Goal: Information Seeking & Learning: Learn about a topic

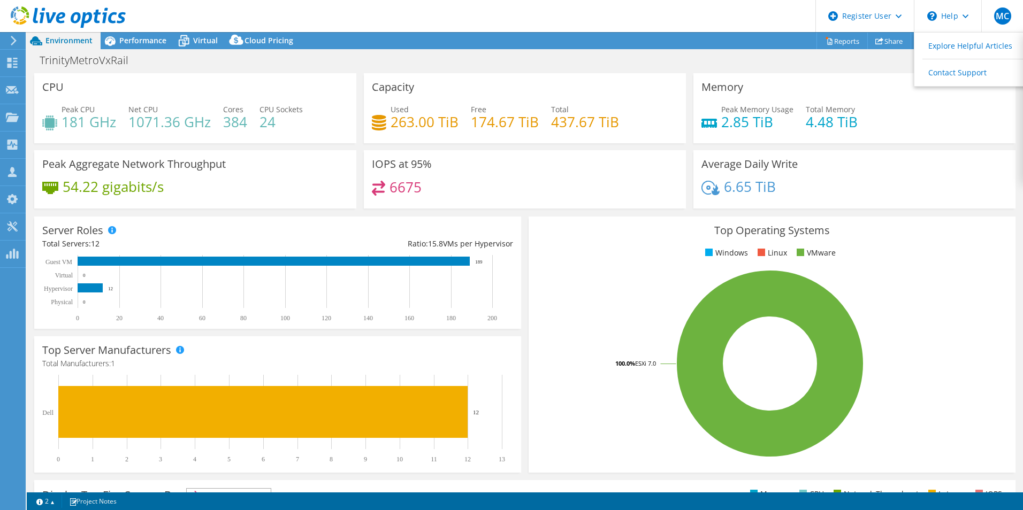
select select "USD"
click at [139, 39] on span "Performance" at bounding box center [142, 40] width 47 height 10
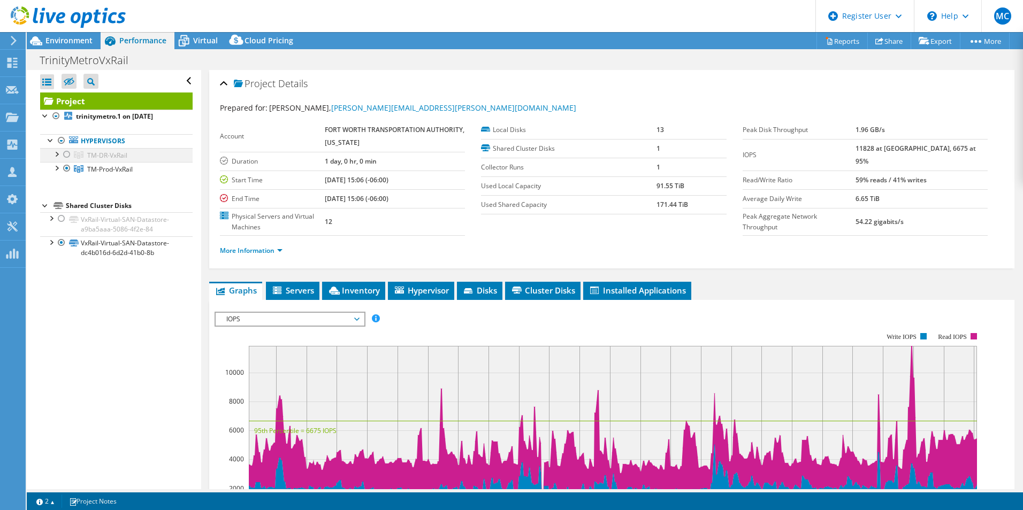
click at [60, 157] on div at bounding box center [56, 153] width 11 height 11
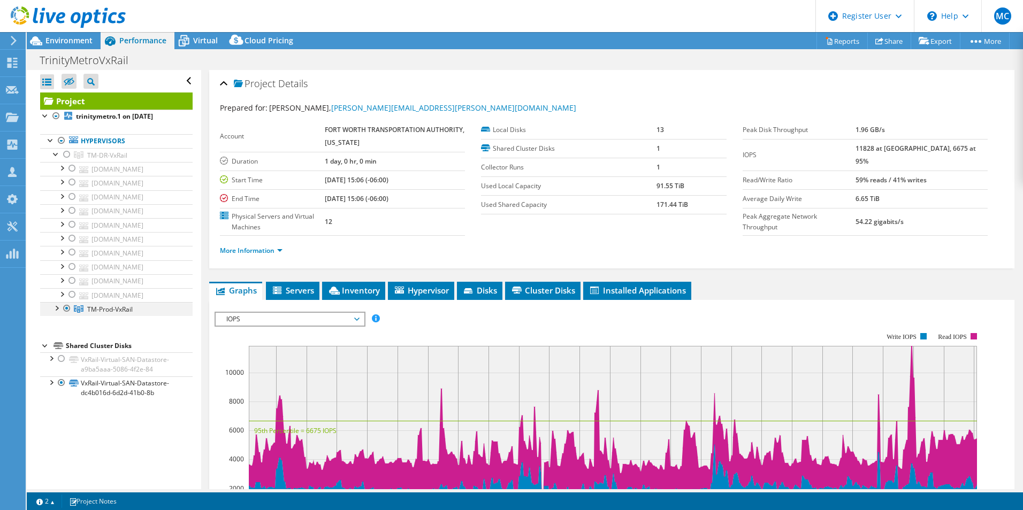
click at [55, 309] on div at bounding box center [56, 307] width 11 height 11
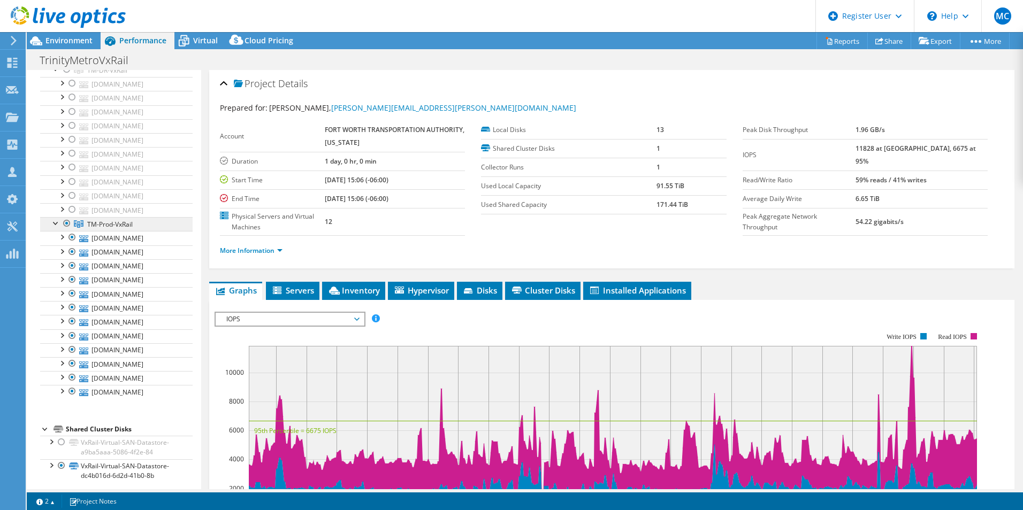
scroll to position [91, 0]
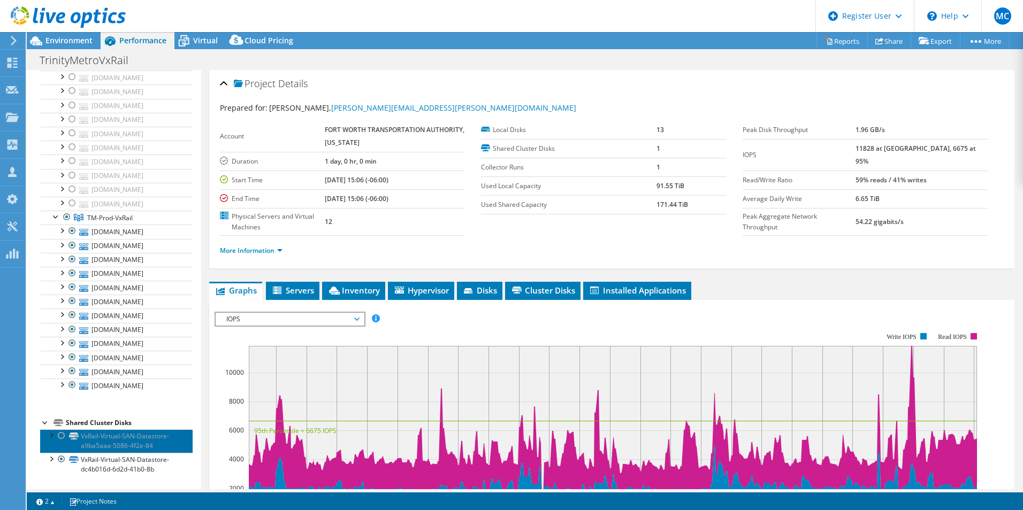
click at [142, 443] on link "VxRail-Virtual-SAN-Datastore-a9ba5aaa-5086-4f2e-84" at bounding box center [116, 441] width 152 height 24
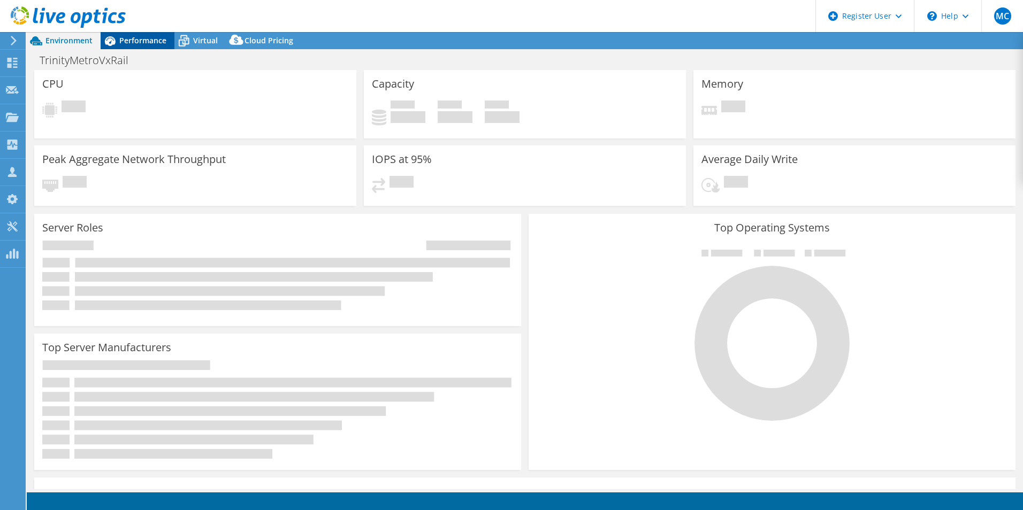
click at [151, 39] on span "Performance" at bounding box center [142, 40] width 47 height 10
select select "USD"
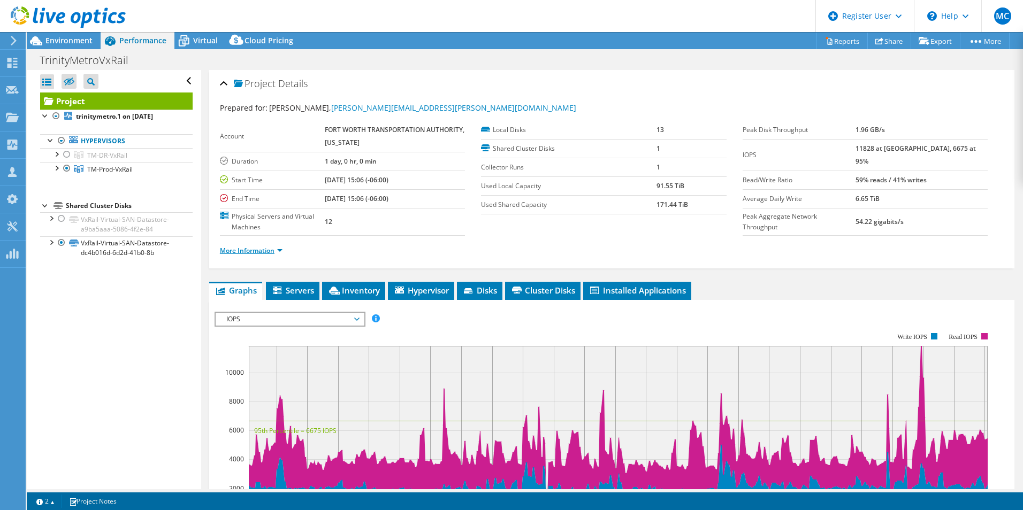
click at [251, 251] on link "More Information" at bounding box center [251, 250] width 63 height 9
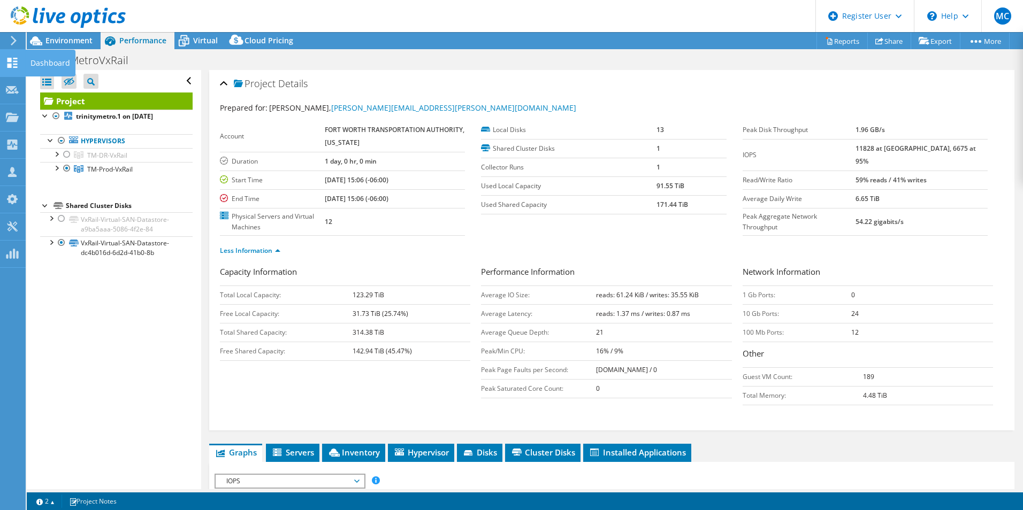
click at [17, 62] on use at bounding box center [12, 63] width 10 height 10
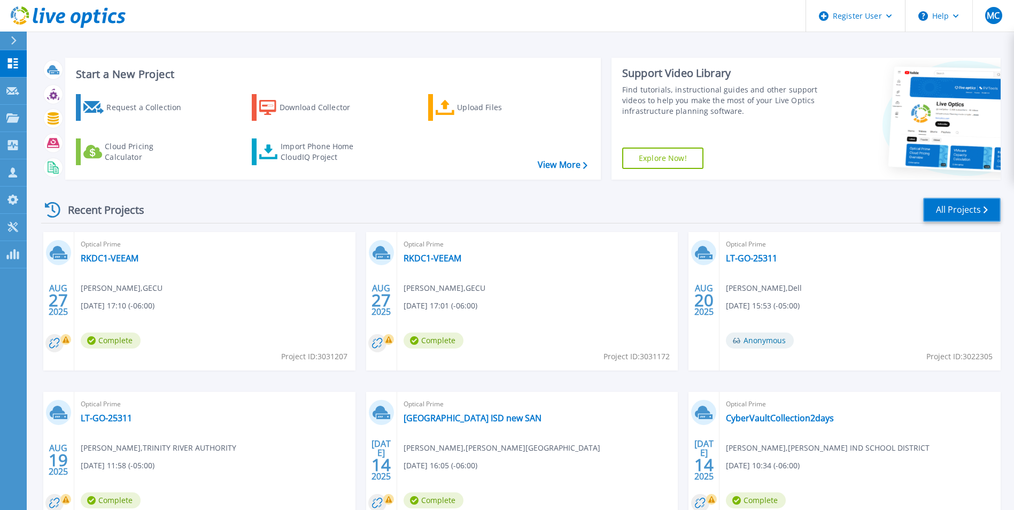
click at [957, 205] on link "All Projects" at bounding box center [963, 210] width 78 height 24
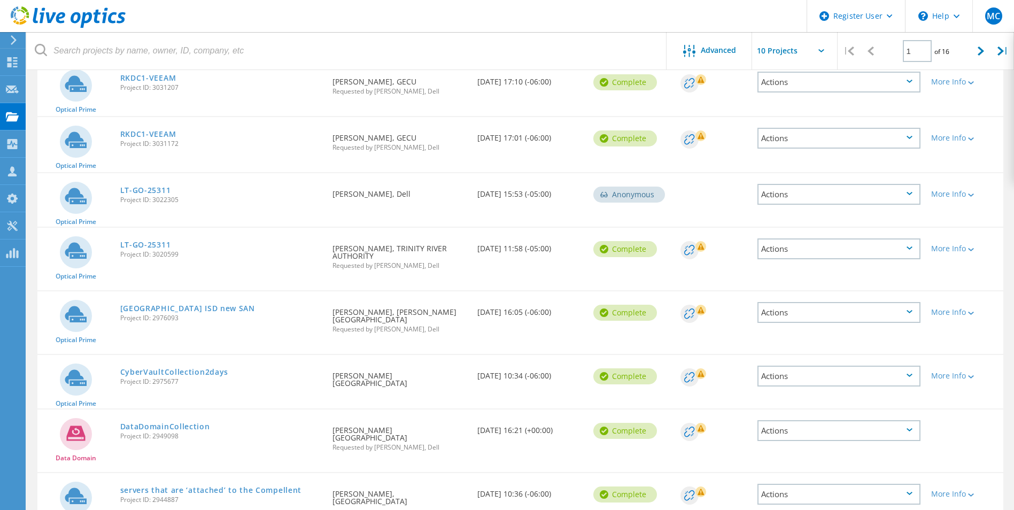
scroll to position [30, 0]
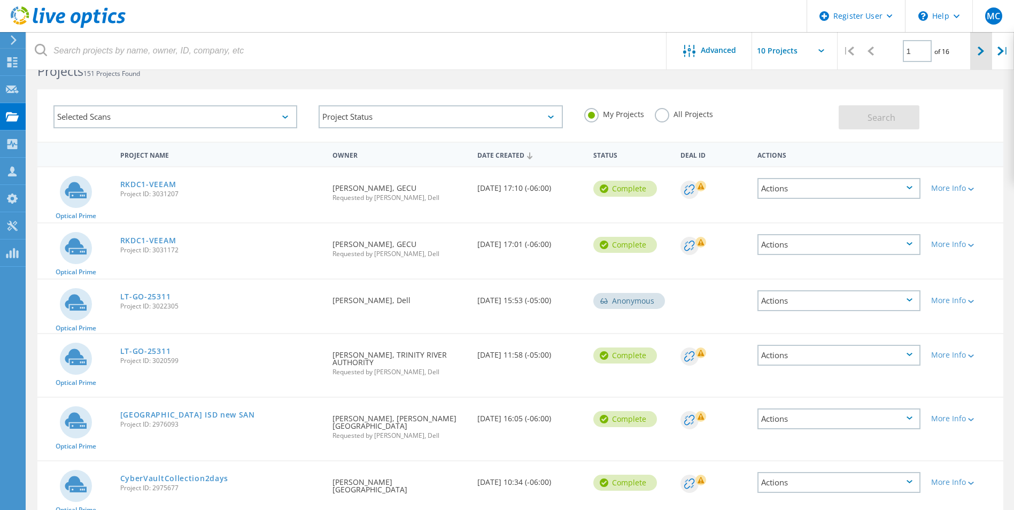
click at [977, 46] on div at bounding box center [982, 51] width 22 height 38
type input "2"
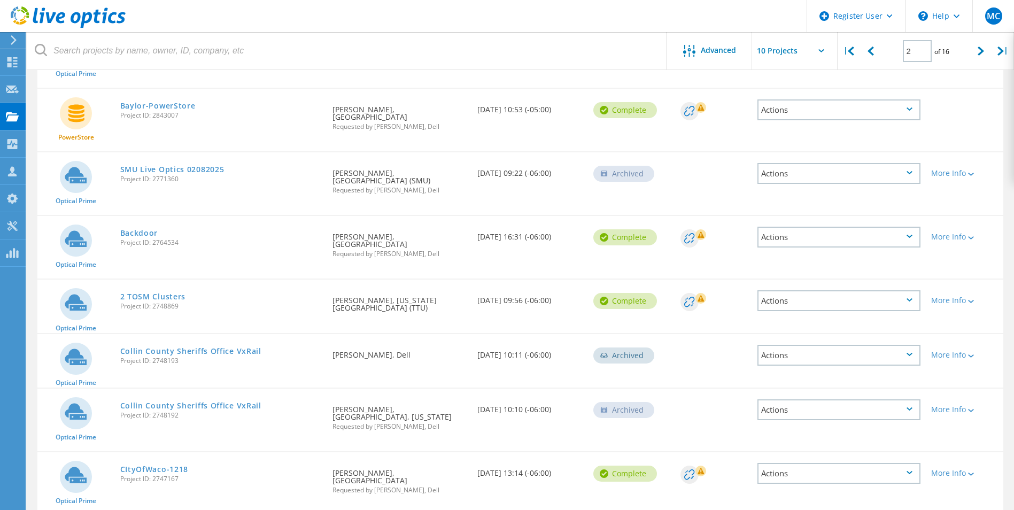
scroll to position [148, 0]
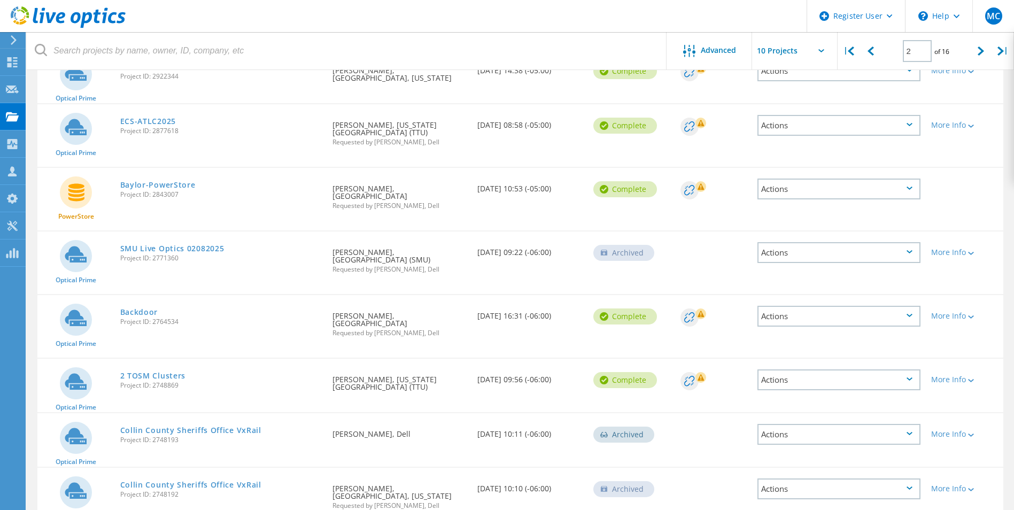
click at [824, 51] on icon at bounding box center [822, 50] width 6 height 3
click at [818, 55] on input "text" at bounding box center [805, 50] width 107 height 37
click at [779, 129] on div "Show 40 Projects" at bounding box center [806, 132] width 106 height 18
type input "Show 40 Projects"
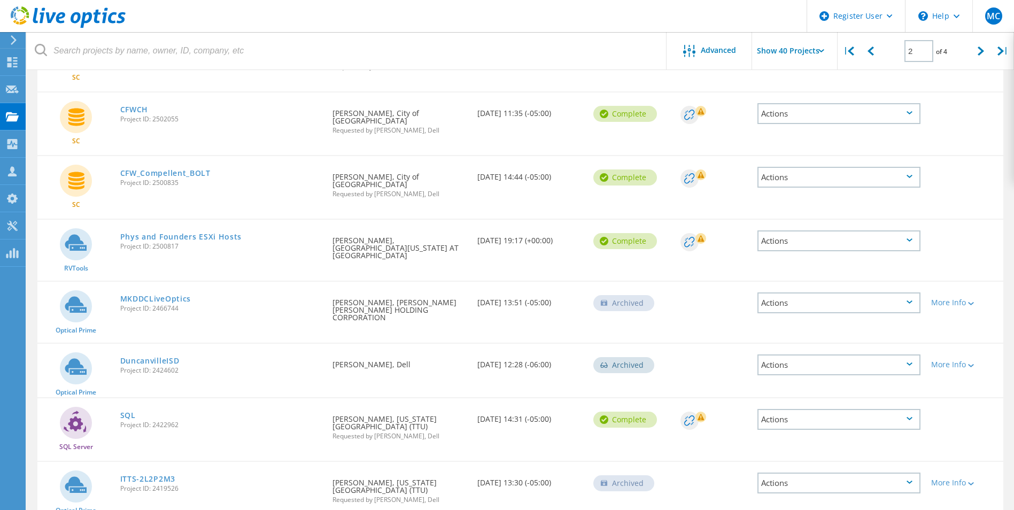
scroll to position [588, 0]
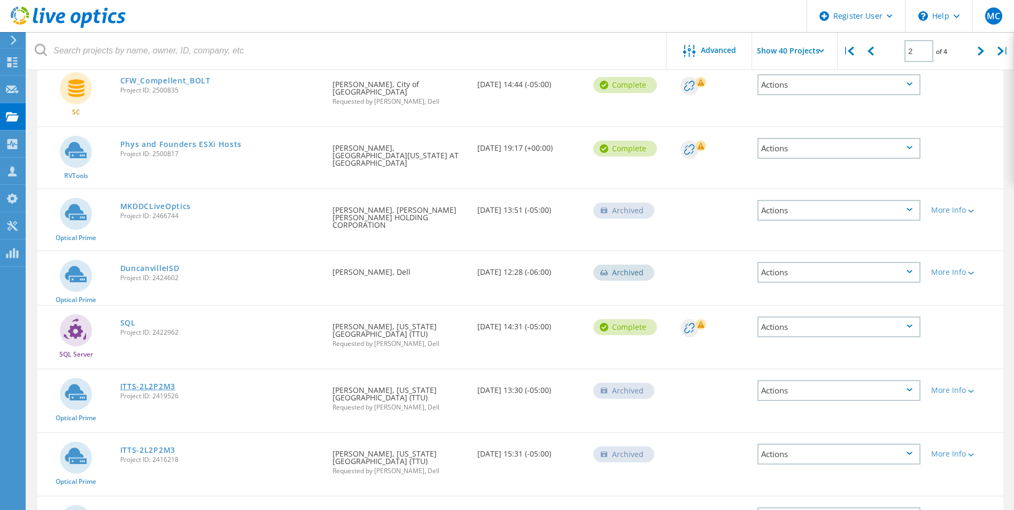
click at [163, 383] on link "ITTS-2L2P2M3" at bounding box center [147, 386] width 55 height 7
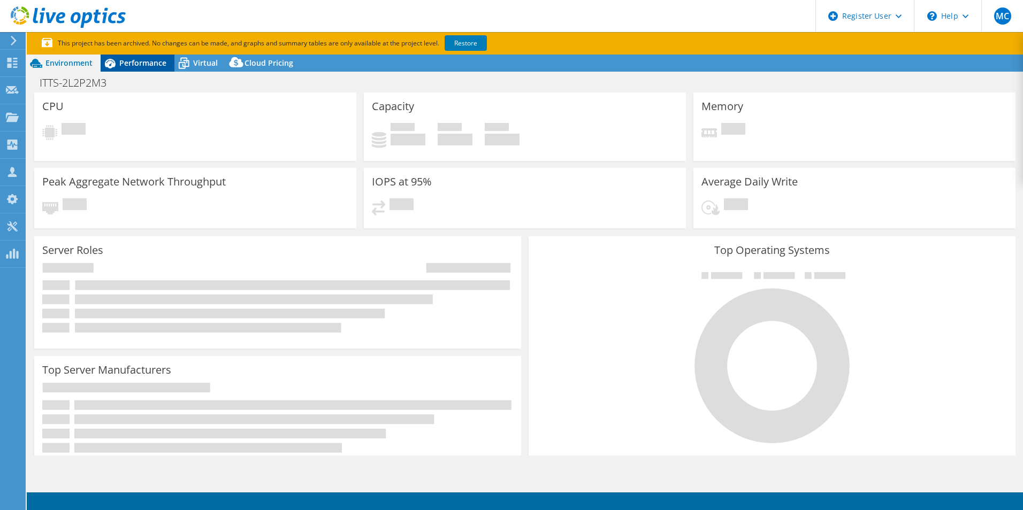
select select "USEast"
select select "USD"
click at [147, 68] on div "Performance" at bounding box center [138, 63] width 74 height 17
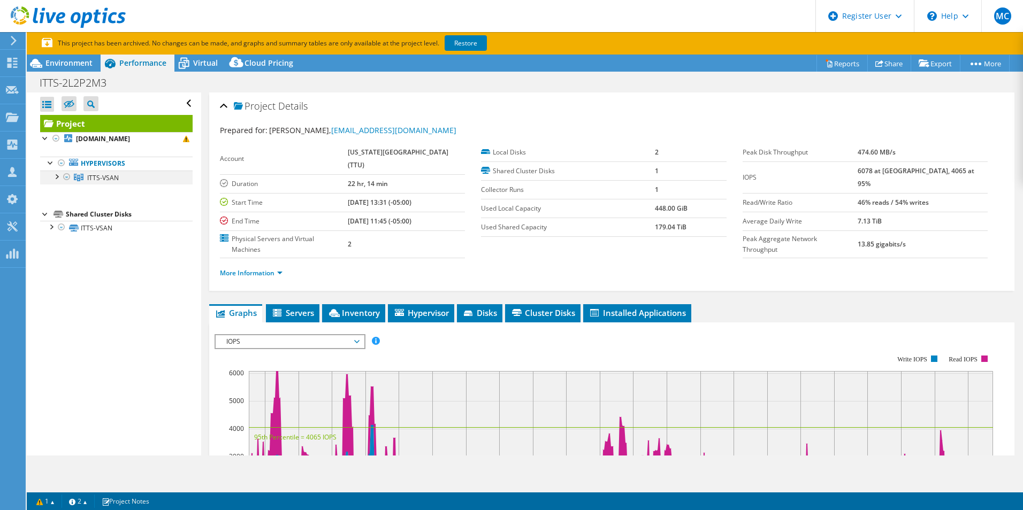
click at [57, 175] on div at bounding box center [56, 176] width 11 height 11
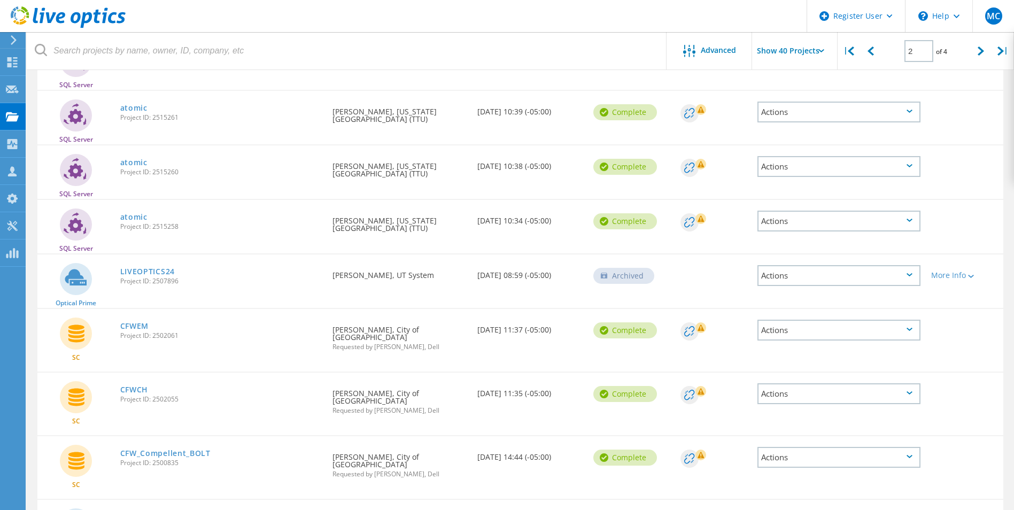
scroll to position [36, 0]
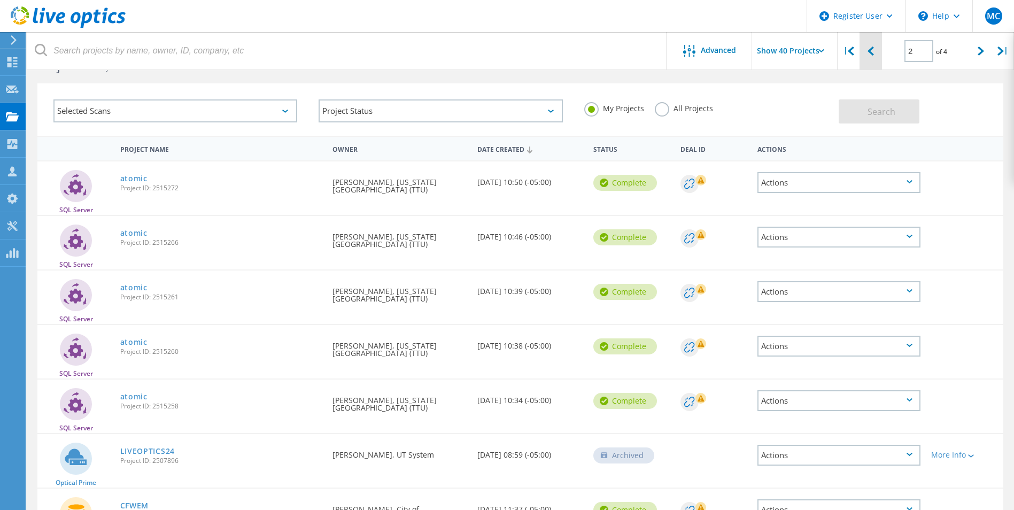
click at [867, 53] on div at bounding box center [871, 51] width 22 height 38
type input "1"
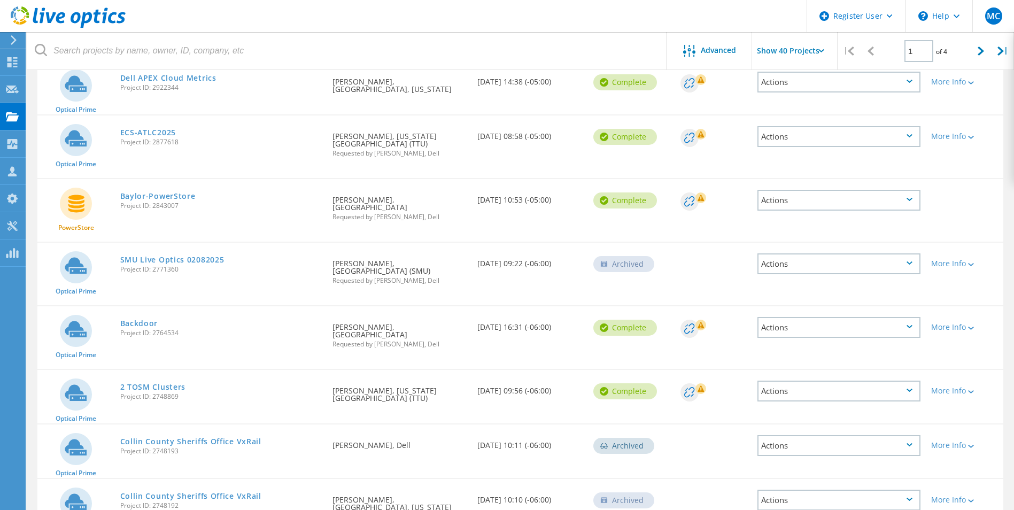
scroll to position [731, 0]
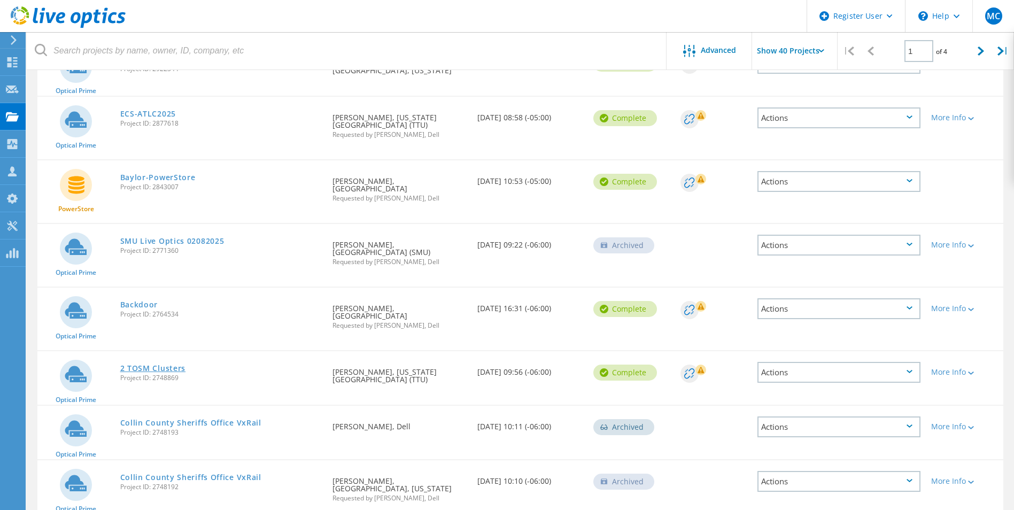
click at [164, 365] on link "2 TOSM Clusters" at bounding box center [153, 368] width 66 height 7
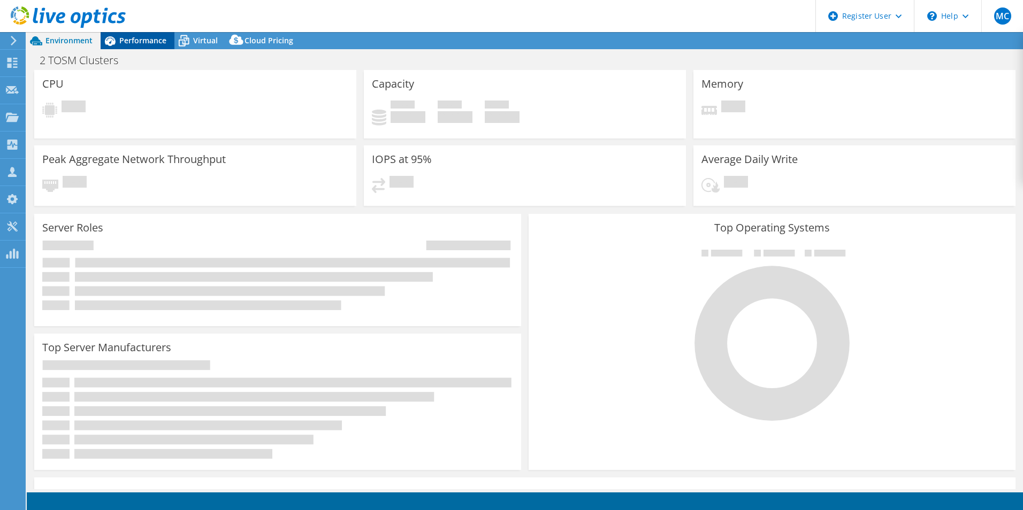
select select "USEast"
select select "USD"
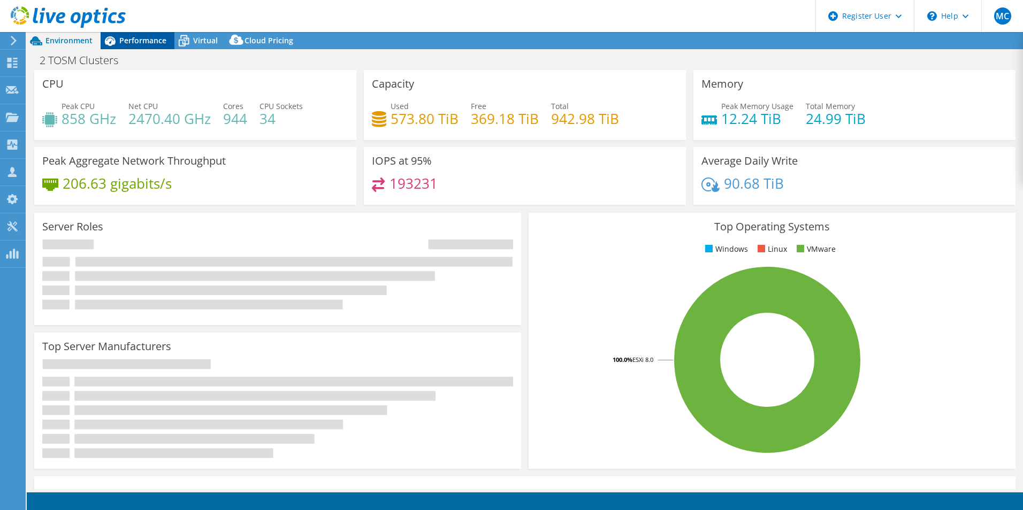
click at [136, 43] on span "Performance" at bounding box center [142, 40] width 47 height 10
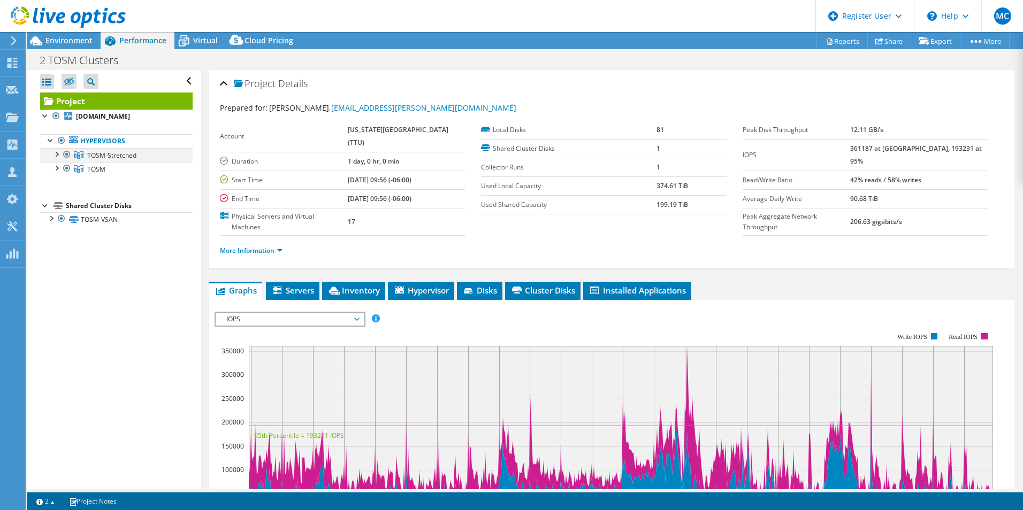
click at [59, 151] on div at bounding box center [56, 153] width 11 height 11
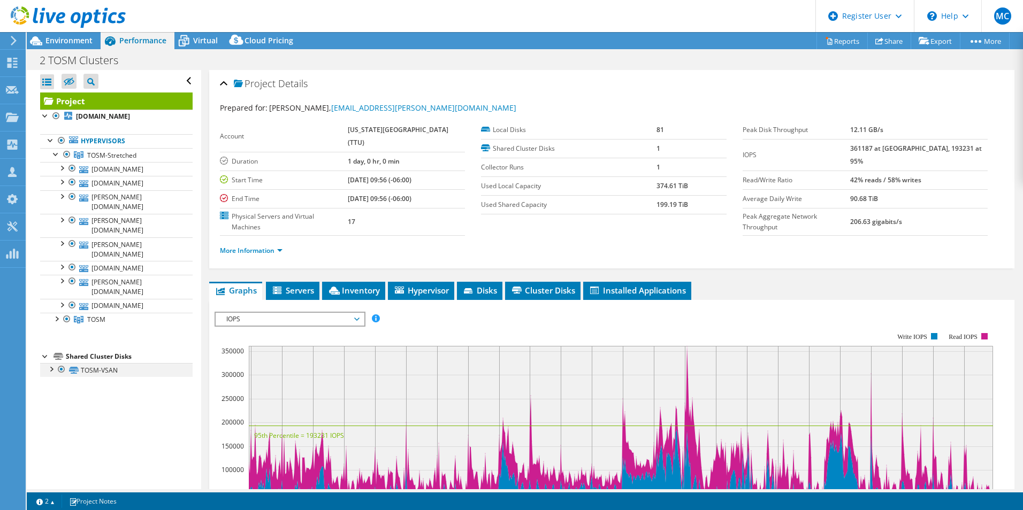
click at [46, 363] on div at bounding box center [50, 368] width 11 height 11
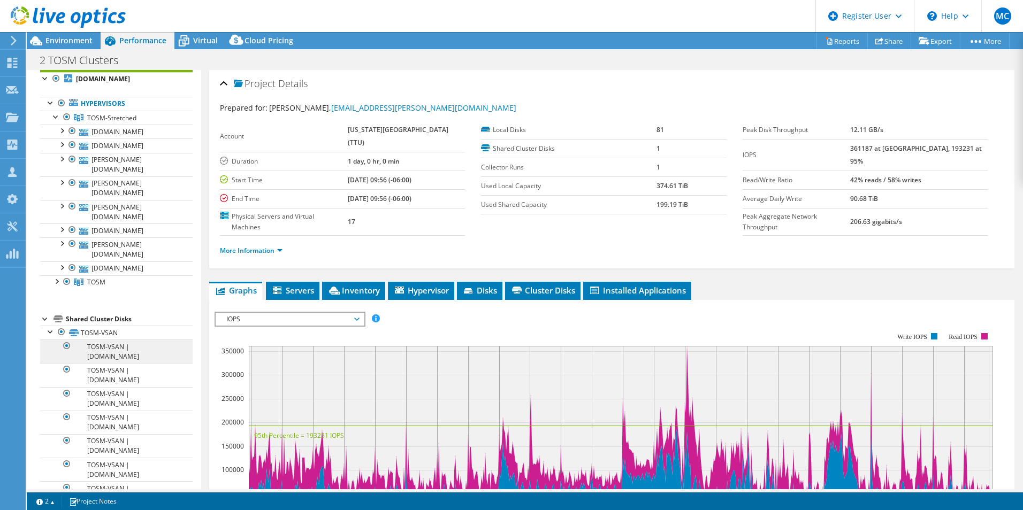
scroll to position [53, 0]
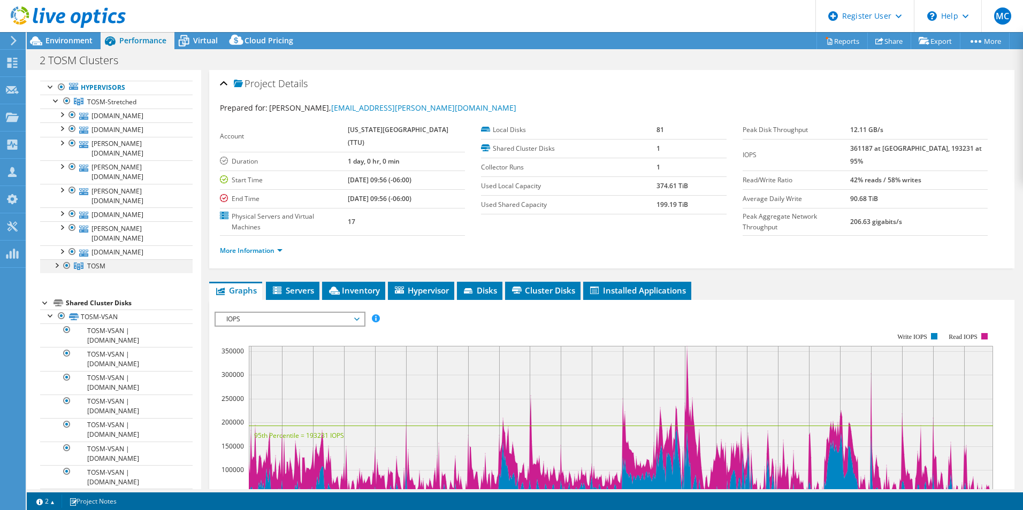
click at [56, 259] on div at bounding box center [56, 264] width 11 height 11
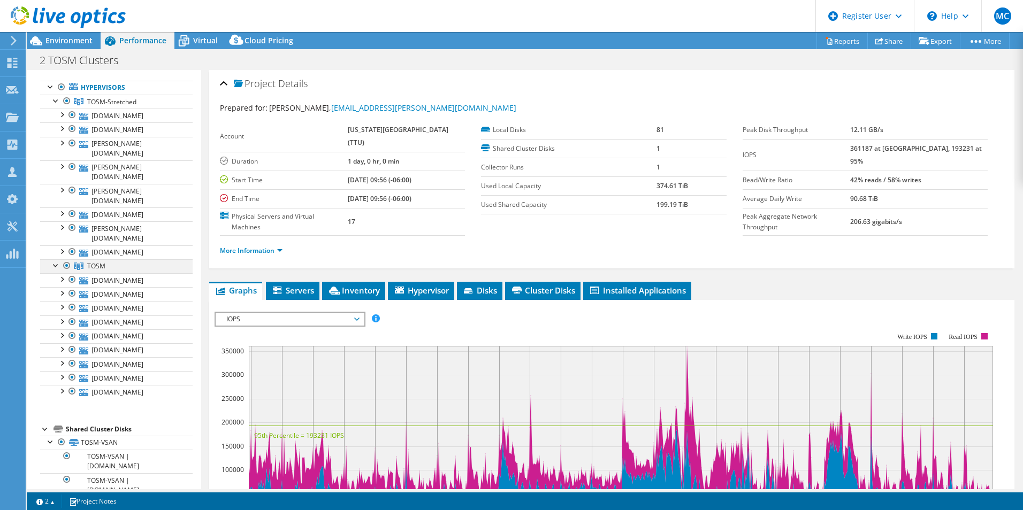
click at [56, 259] on div at bounding box center [56, 264] width 11 height 11
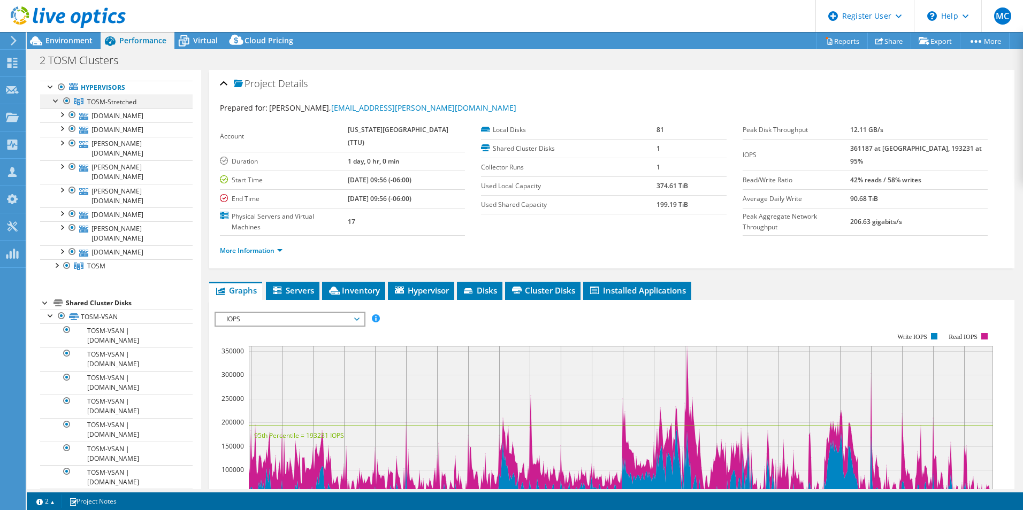
click at [67, 102] on div at bounding box center [67, 101] width 11 height 13
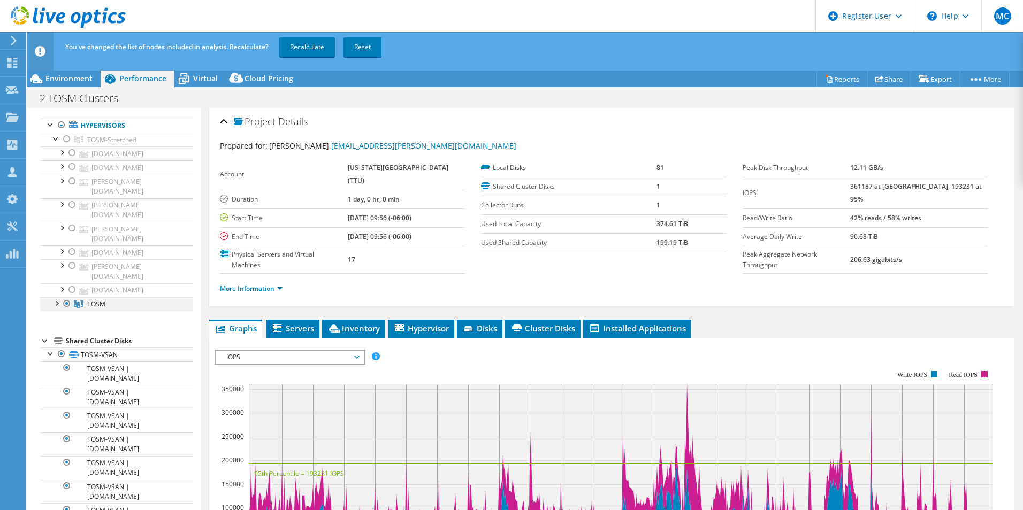
click at [63, 297] on div at bounding box center [67, 303] width 11 height 13
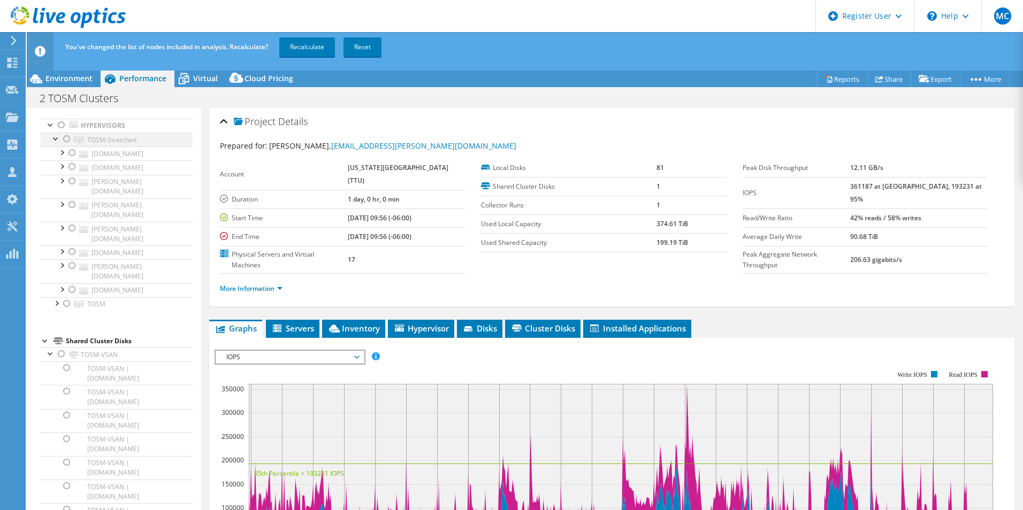
click at [70, 138] on div at bounding box center [67, 139] width 11 height 13
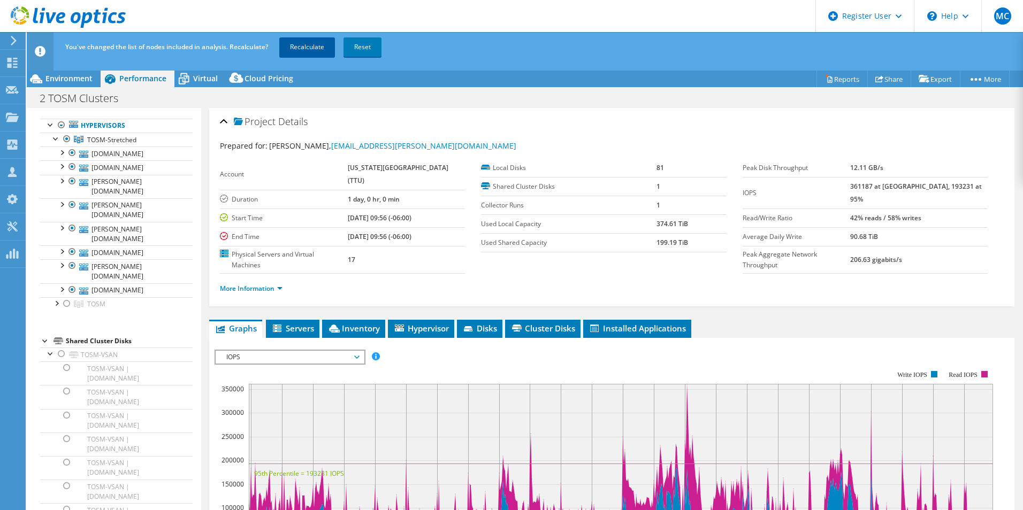
click at [297, 49] on link "Recalculate" at bounding box center [307, 46] width 56 height 19
click at [50, 348] on div at bounding box center [50, 353] width 11 height 11
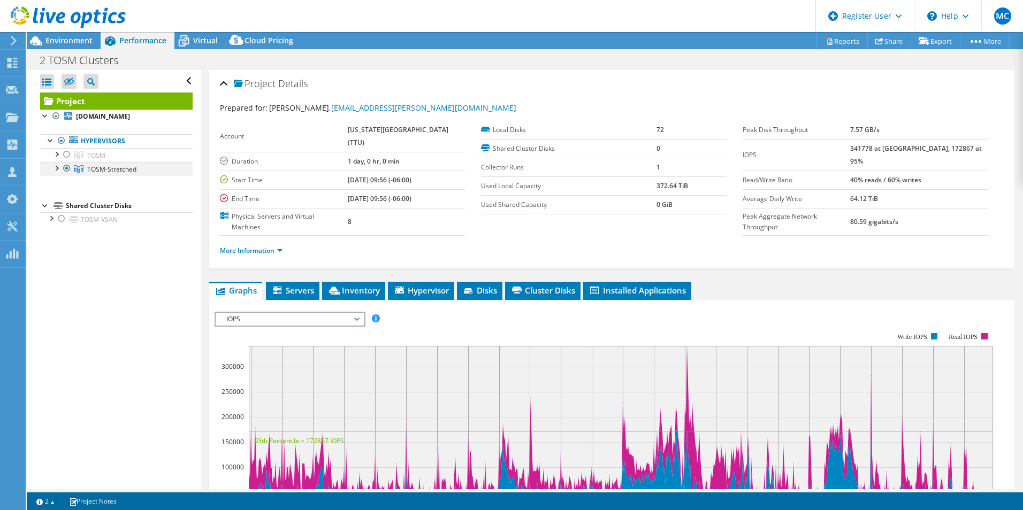
click at [60, 167] on div at bounding box center [56, 167] width 11 height 11
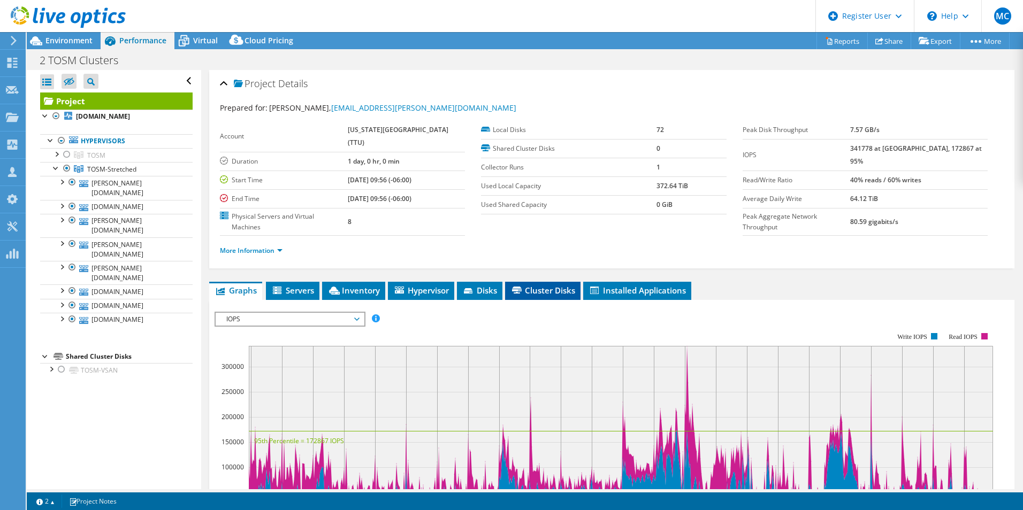
click at [520, 287] on icon at bounding box center [517, 290] width 10 height 7
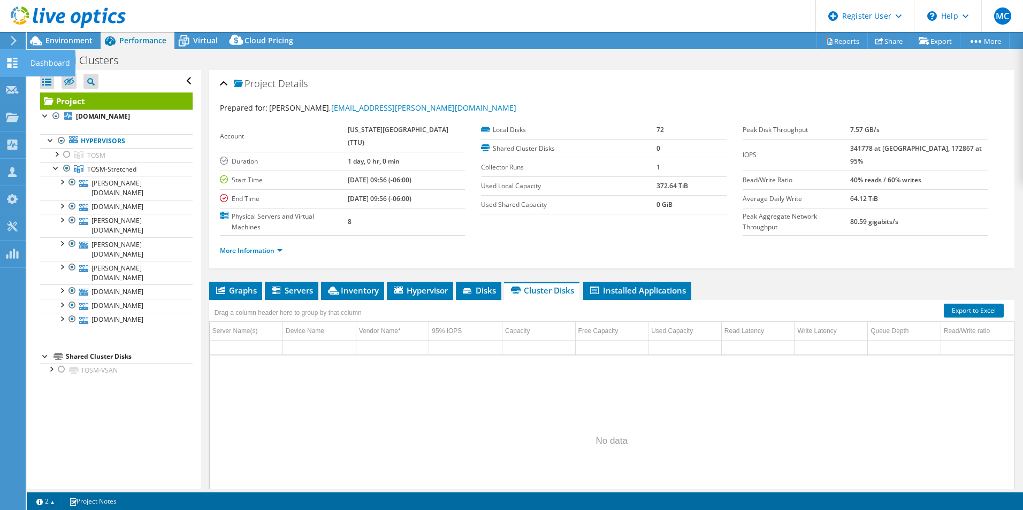
click at [17, 58] on use at bounding box center [12, 63] width 10 height 10
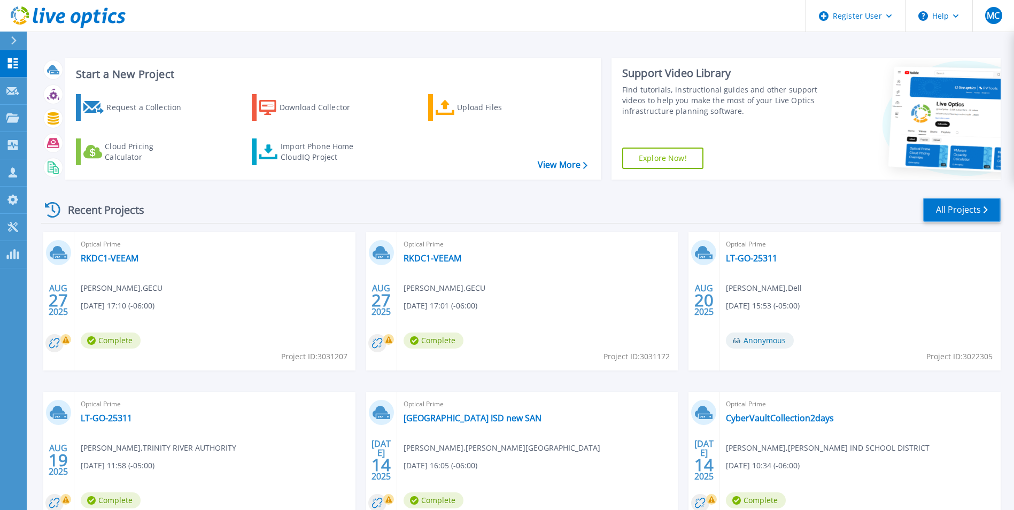
click at [933, 203] on link "All Projects" at bounding box center [963, 210] width 78 height 24
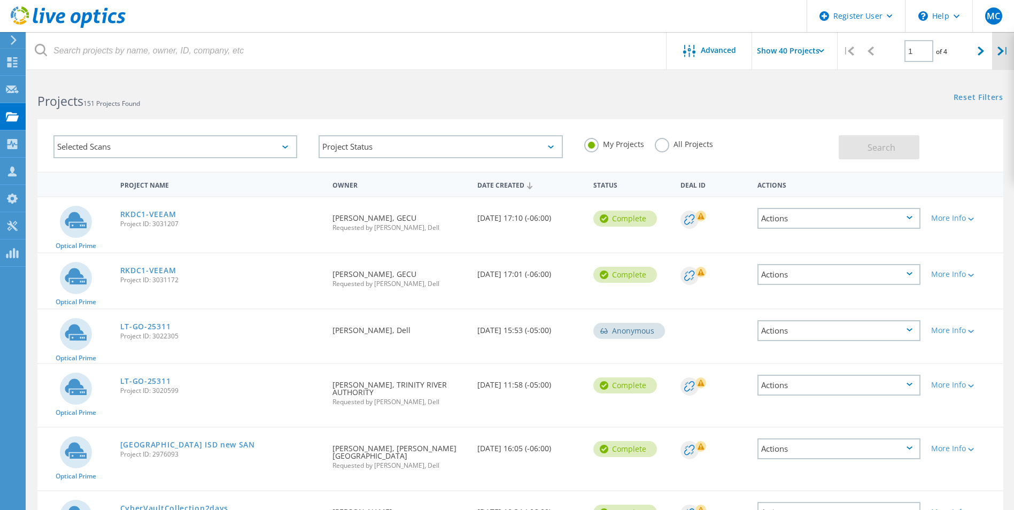
click at [1002, 54] on icon at bounding box center [1001, 51] width 6 height 9
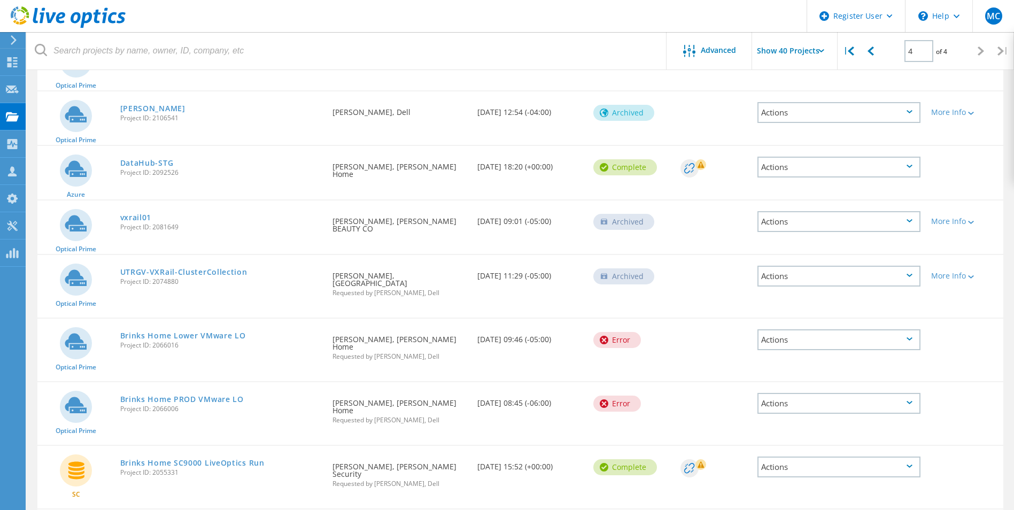
scroll to position [107, 0]
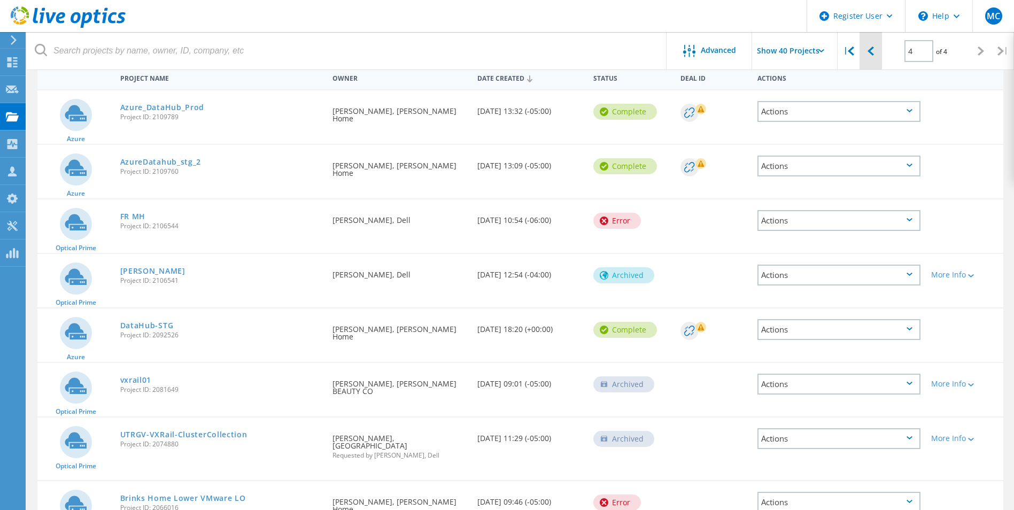
click at [879, 51] on div at bounding box center [871, 51] width 22 height 38
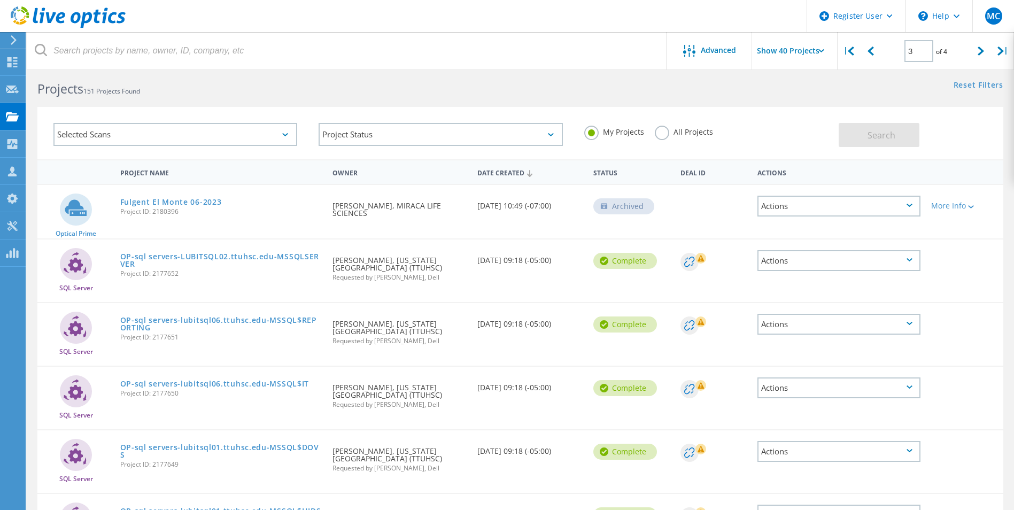
scroll to position [0, 0]
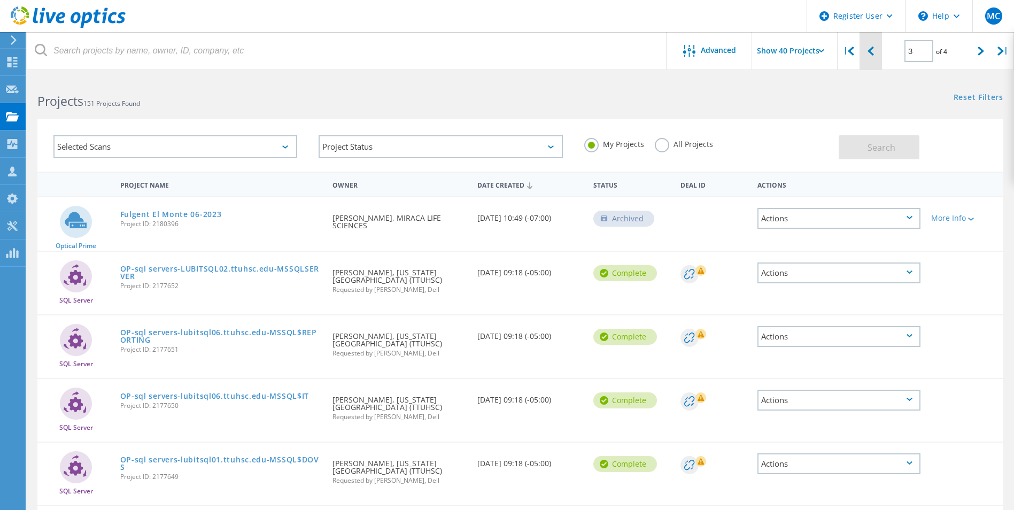
click at [875, 49] on div at bounding box center [871, 51] width 22 height 38
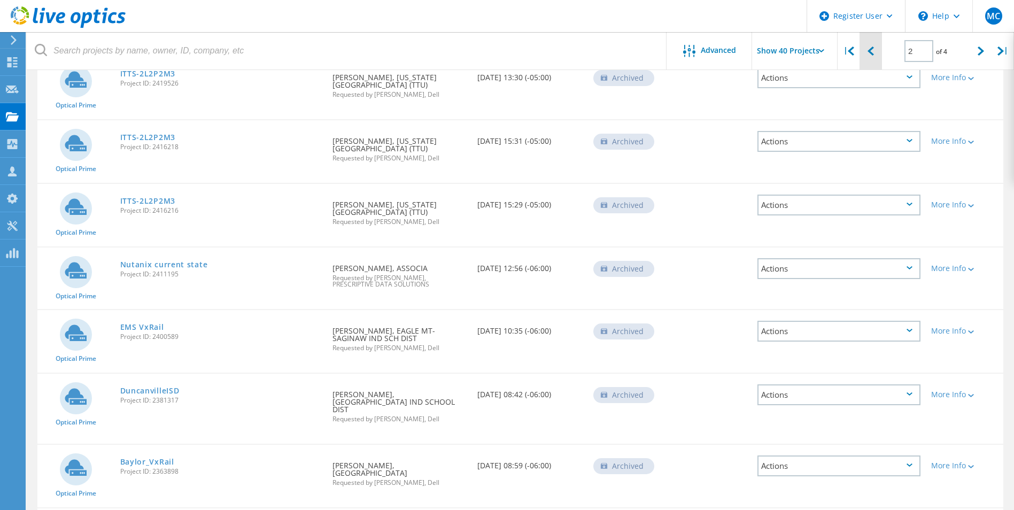
scroll to position [634, 0]
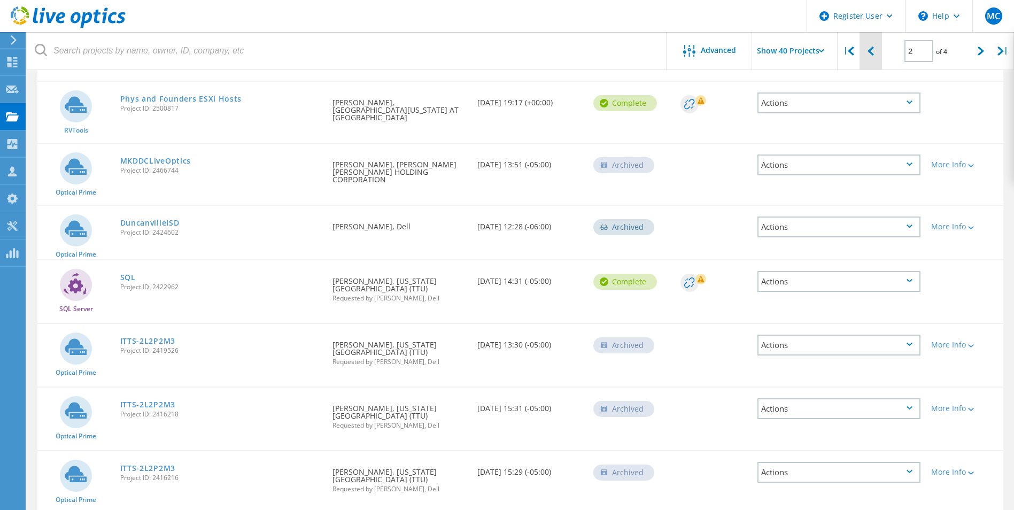
click at [878, 49] on div at bounding box center [871, 51] width 22 height 38
type input "1"
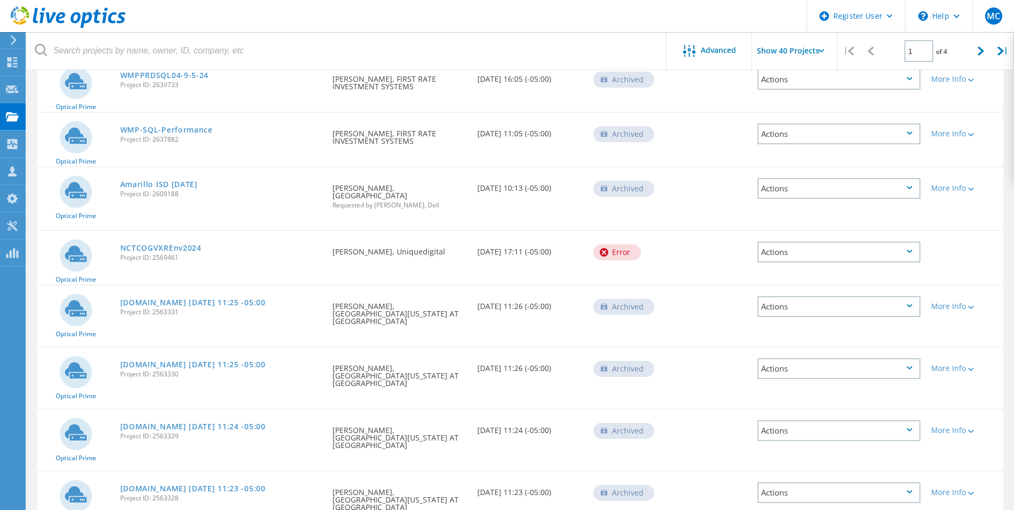
scroll to position [2005, 0]
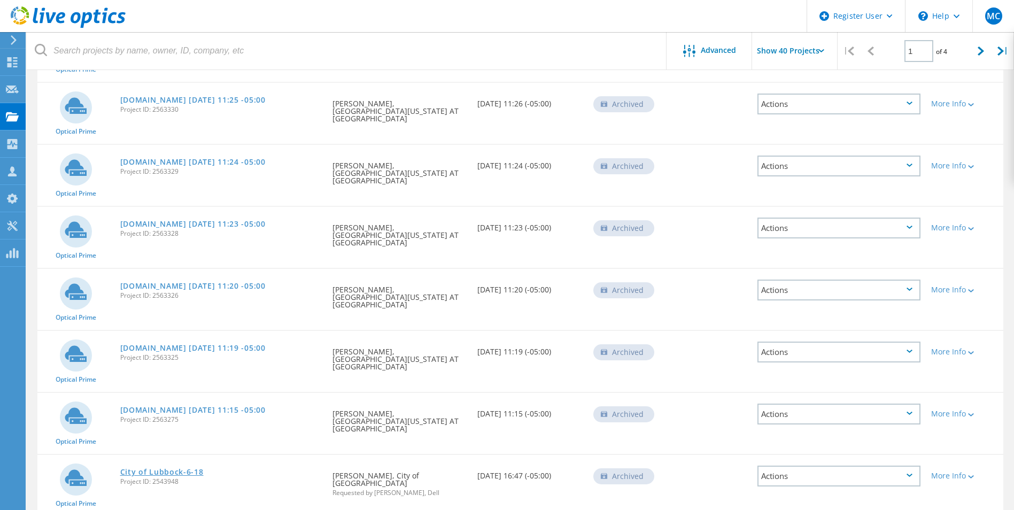
click at [193, 468] on link "City of Lubbock-6-18" at bounding box center [161, 471] width 83 height 7
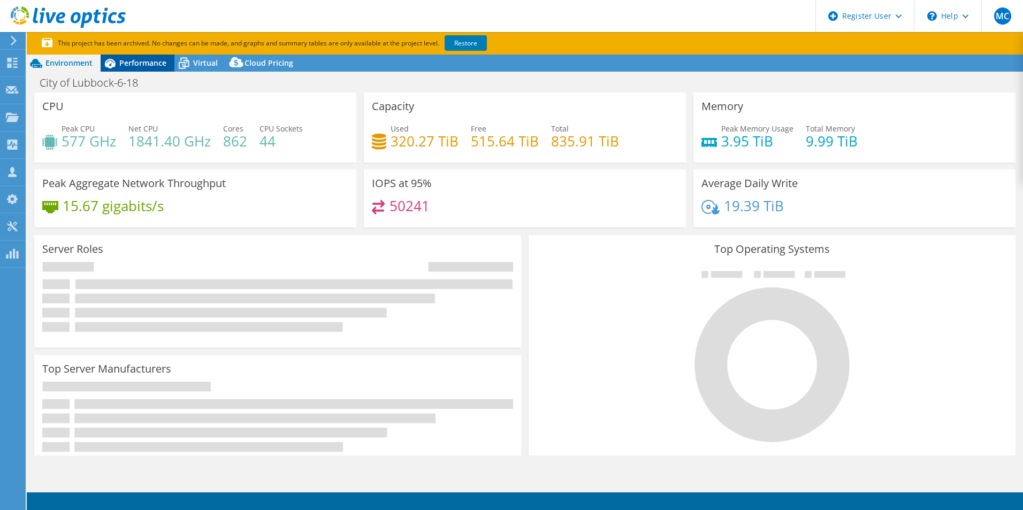
select select "USD"
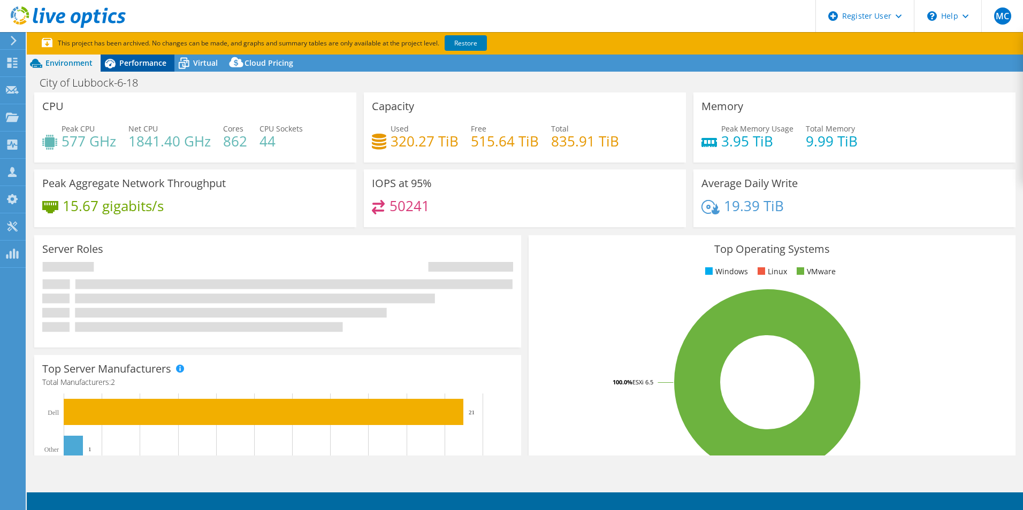
click at [141, 64] on span "Performance" at bounding box center [142, 63] width 47 height 10
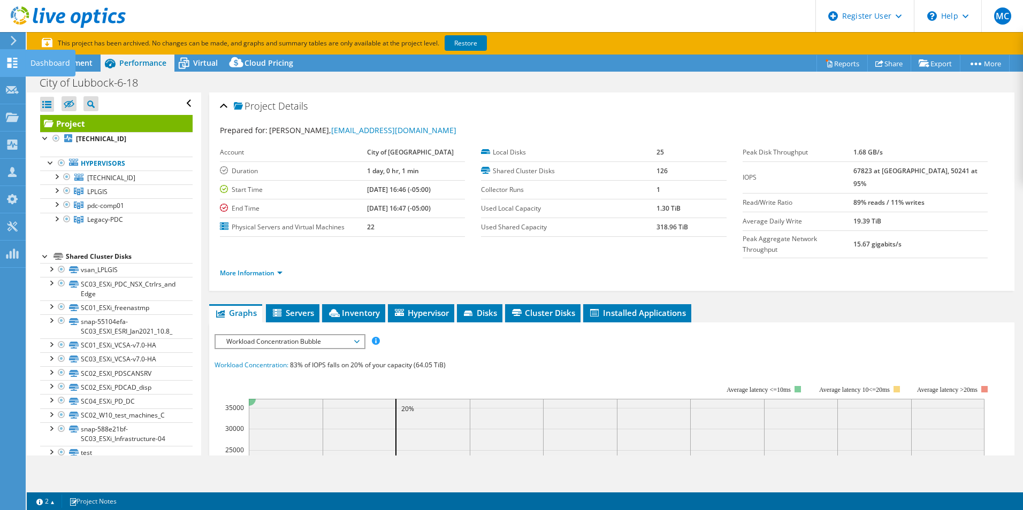
click at [16, 64] on use at bounding box center [12, 63] width 10 height 10
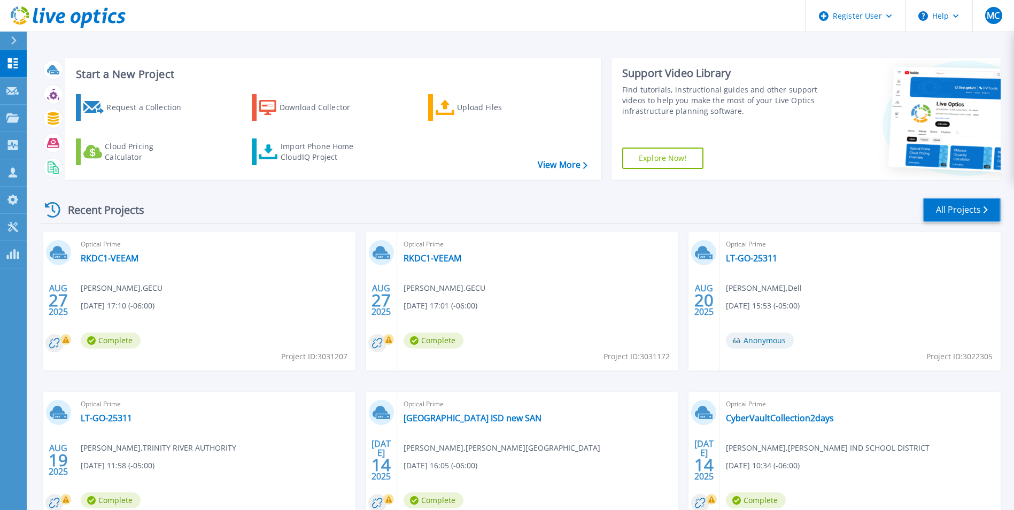
click at [945, 198] on link "All Projects" at bounding box center [963, 210] width 78 height 24
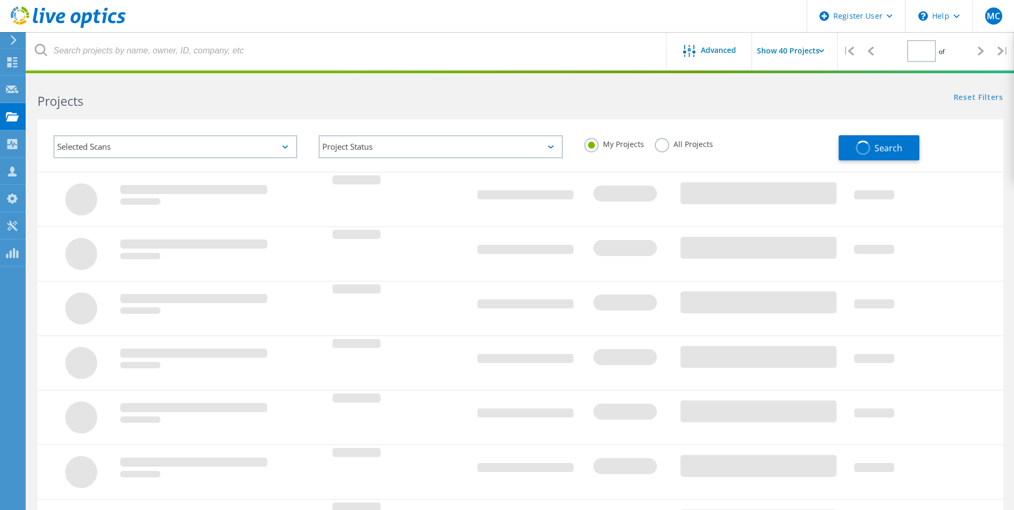
type input "1"
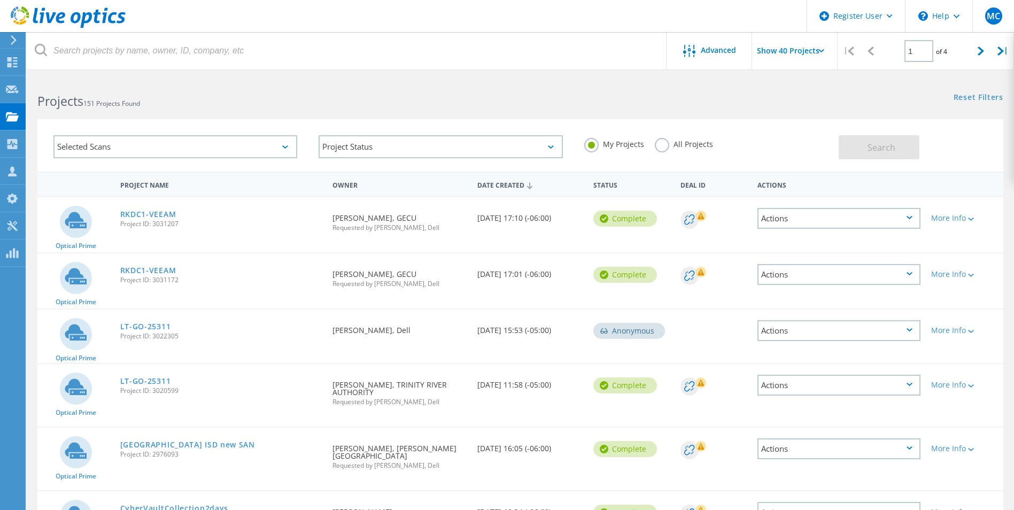
click at [657, 148] on label "All Projects" at bounding box center [684, 143] width 58 height 10
click at [0, 0] on input "All Projects" at bounding box center [0, 0] width 0 height 0
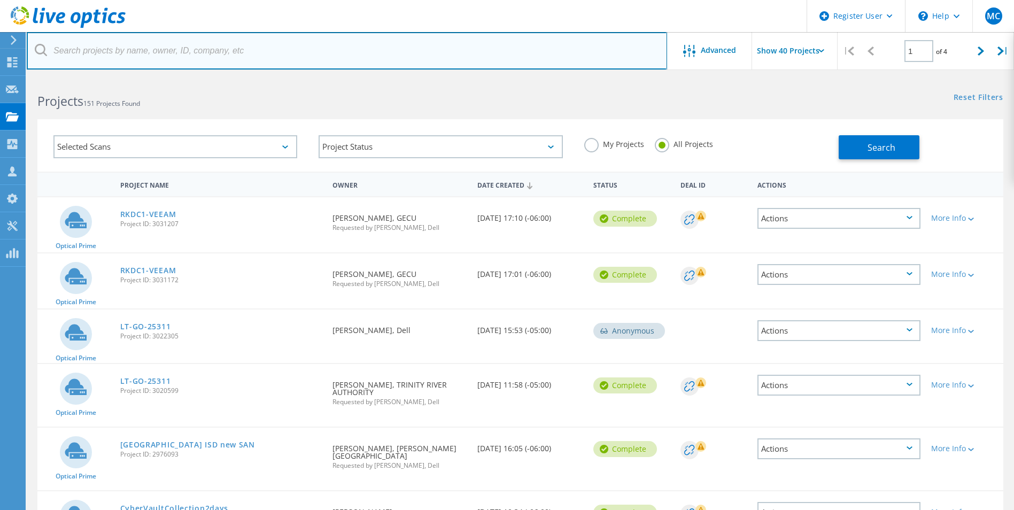
click at [161, 57] on input "text" at bounding box center [347, 50] width 641 height 37
type input "stretch"
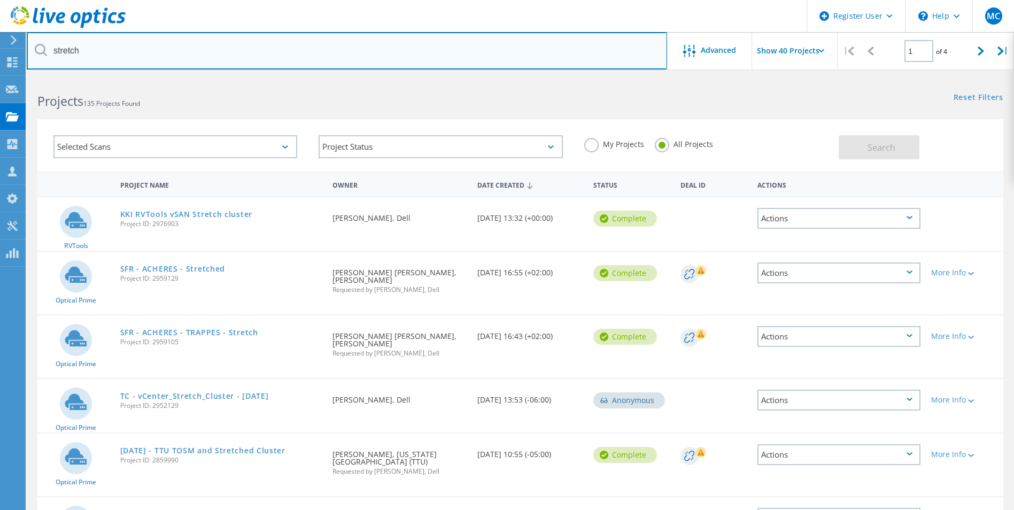
scroll to position [53, 0]
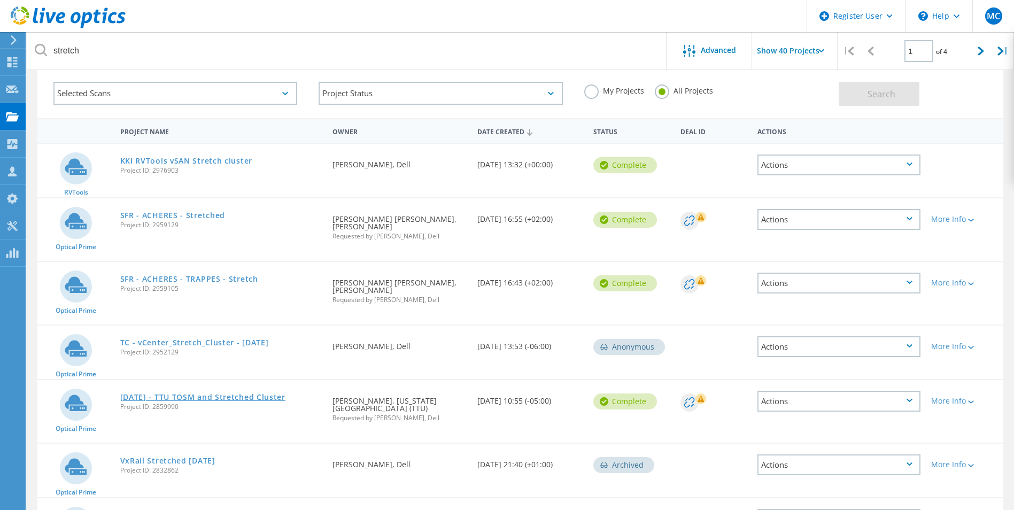
click at [230, 394] on link "04-15-2025 - TTU TOSM and Stretched Cluster" at bounding box center [202, 397] width 165 height 7
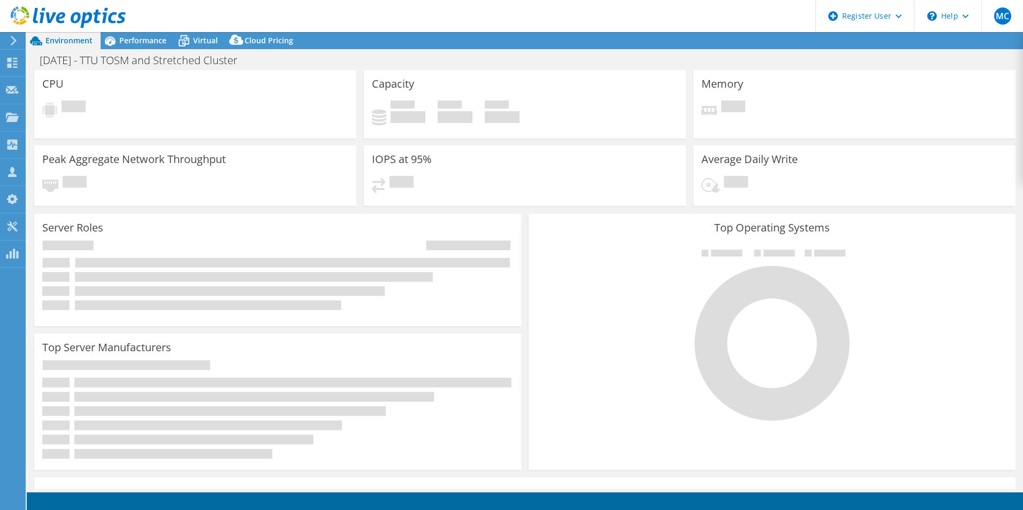
select select "USEast"
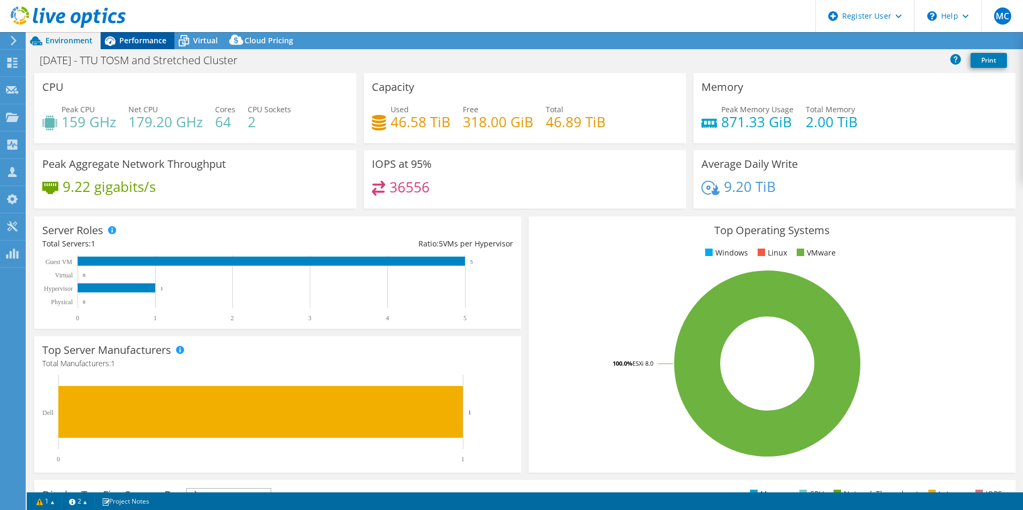
click at [139, 47] on div "Performance" at bounding box center [138, 40] width 74 height 17
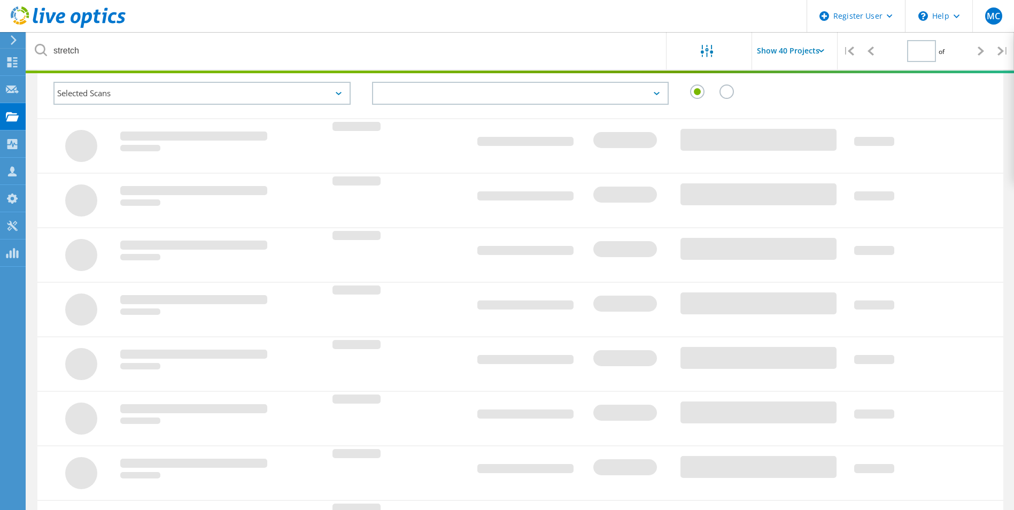
type input "1"
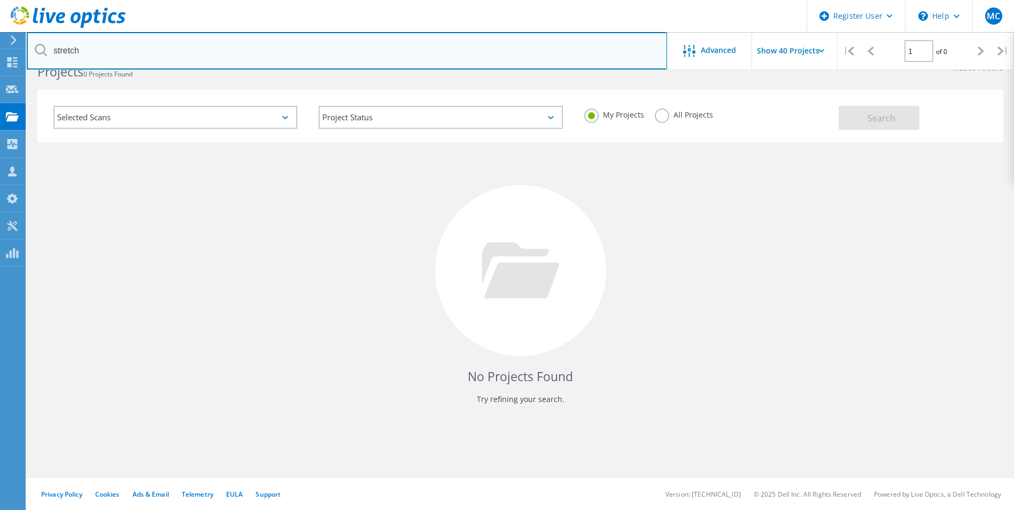
click at [393, 49] on input "stretch" at bounding box center [347, 50] width 641 height 37
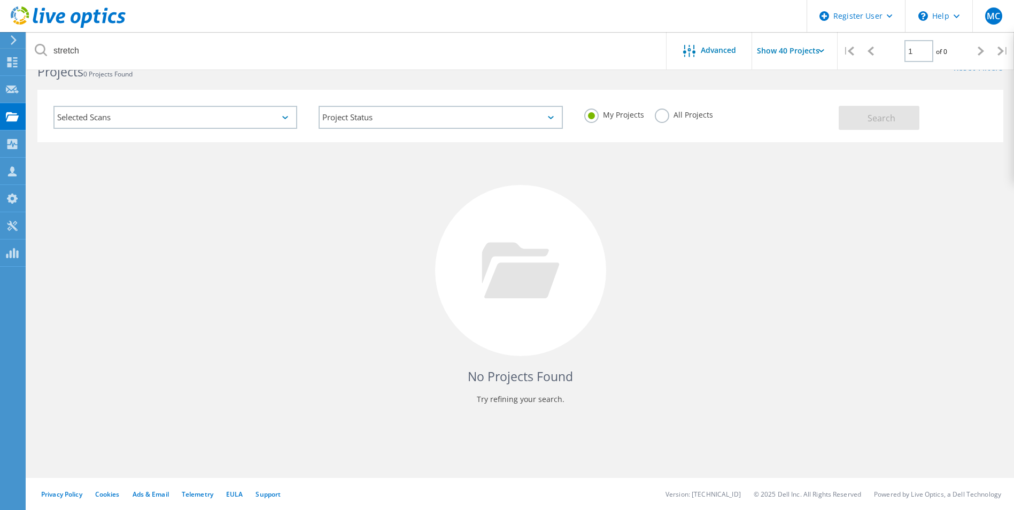
click at [650, 114] on div "My Projects All Projects" at bounding box center [706, 115] width 265 height 40
click at [660, 116] on label "All Projects" at bounding box center [684, 114] width 58 height 10
click at [0, 0] on input "All Projects" at bounding box center [0, 0] width 0 height 0
click at [875, 119] on span "Search" at bounding box center [882, 118] width 28 height 12
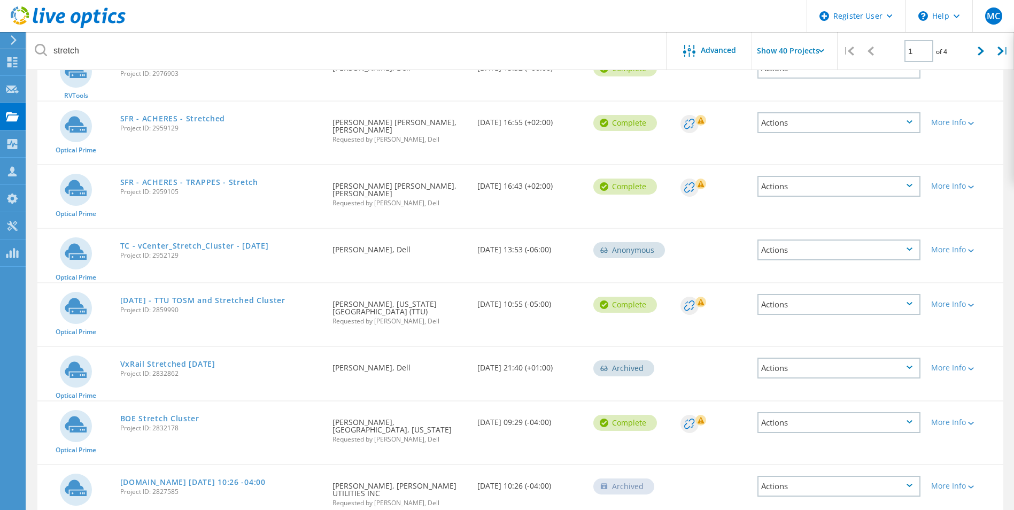
scroll to position [190, 0]
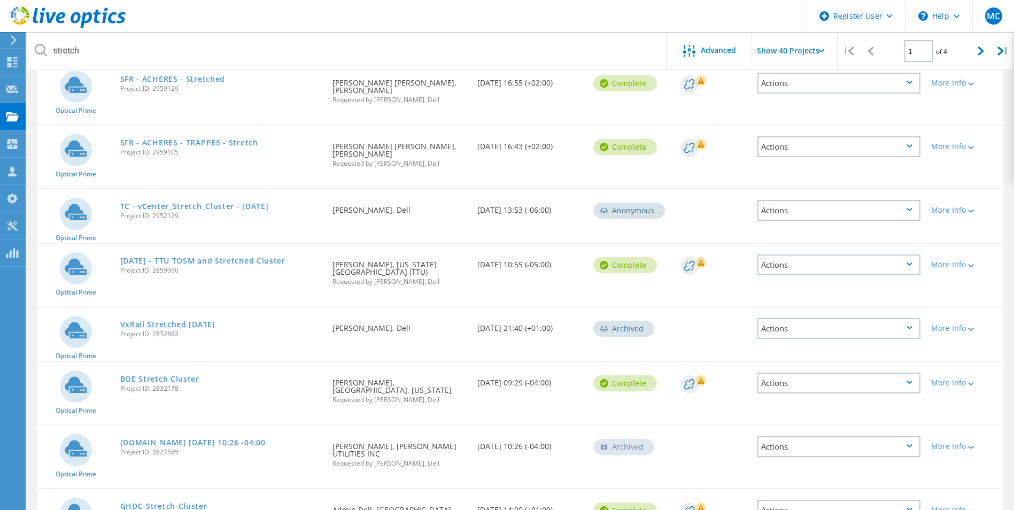
click at [193, 321] on link "VxRail Stretched [DATE]" at bounding box center [167, 324] width 95 height 7
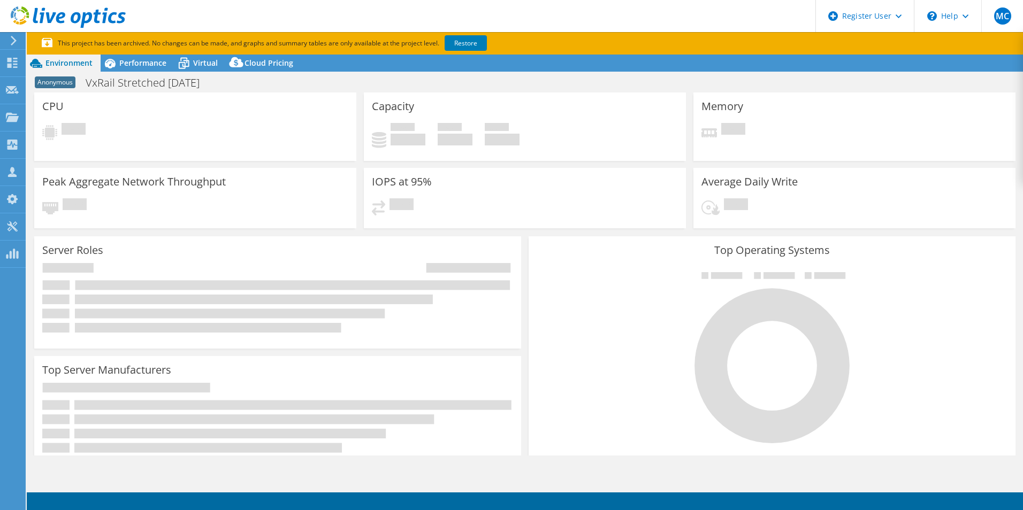
select select "EUFrankfurt"
select select "EUR"
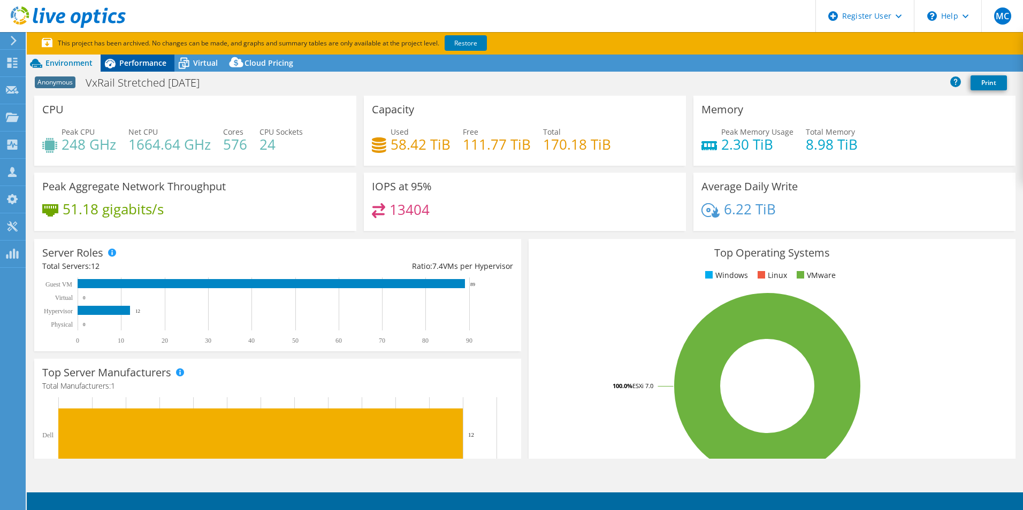
click at [141, 59] on span "Performance" at bounding box center [142, 63] width 47 height 10
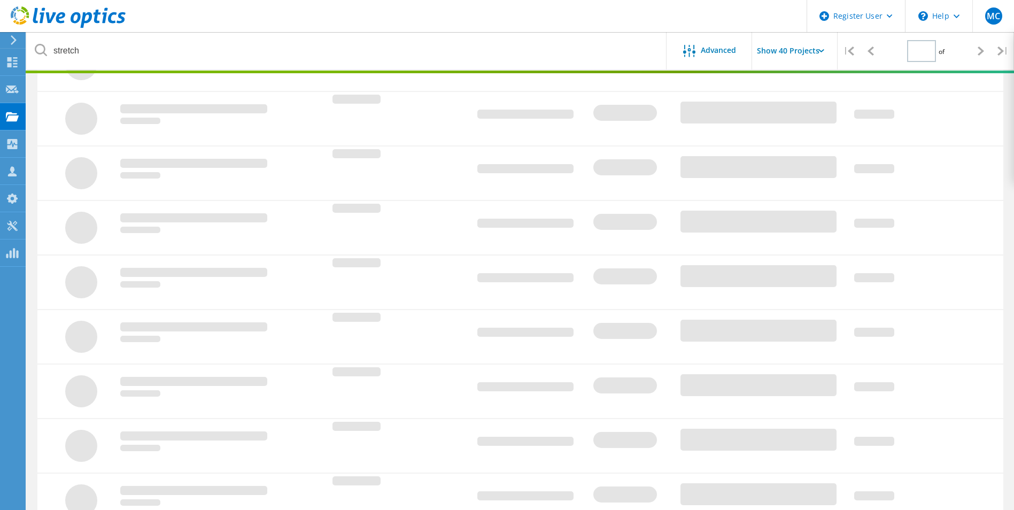
type input "1"
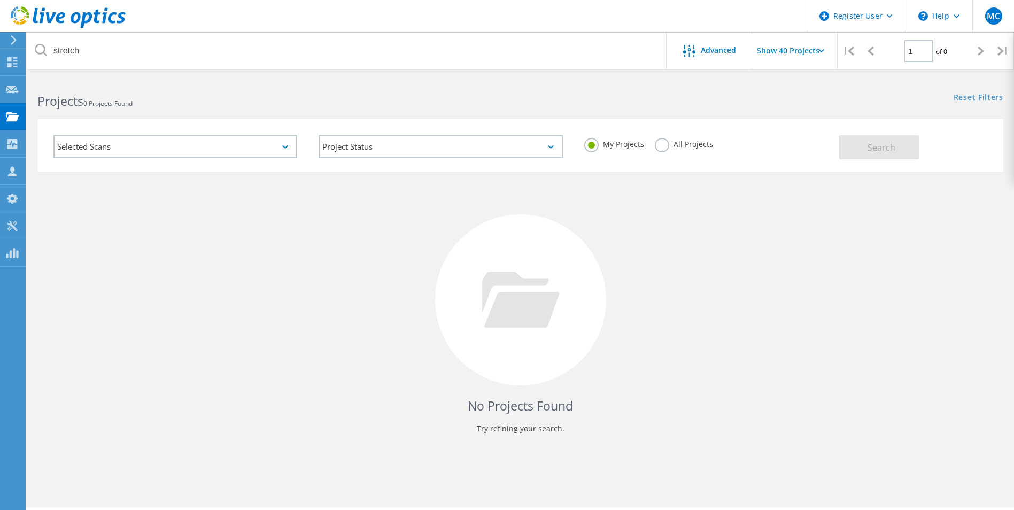
click at [657, 148] on label "All Projects" at bounding box center [684, 143] width 58 height 10
click at [0, 0] on input "All Projects" at bounding box center [0, 0] width 0 height 0
click at [872, 149] on span "Search" at bounding box center [882, 148] width 28 height 12
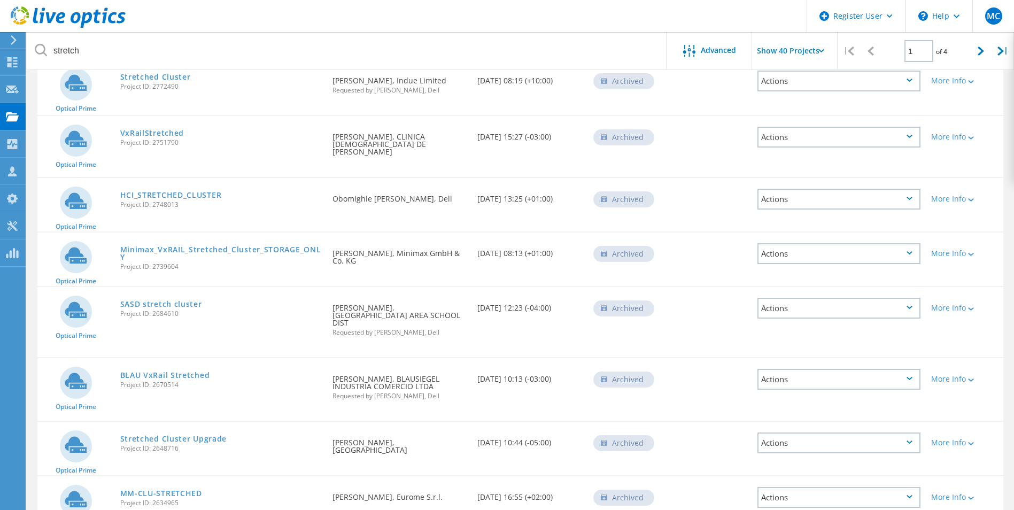
scroll to position [802, 0]
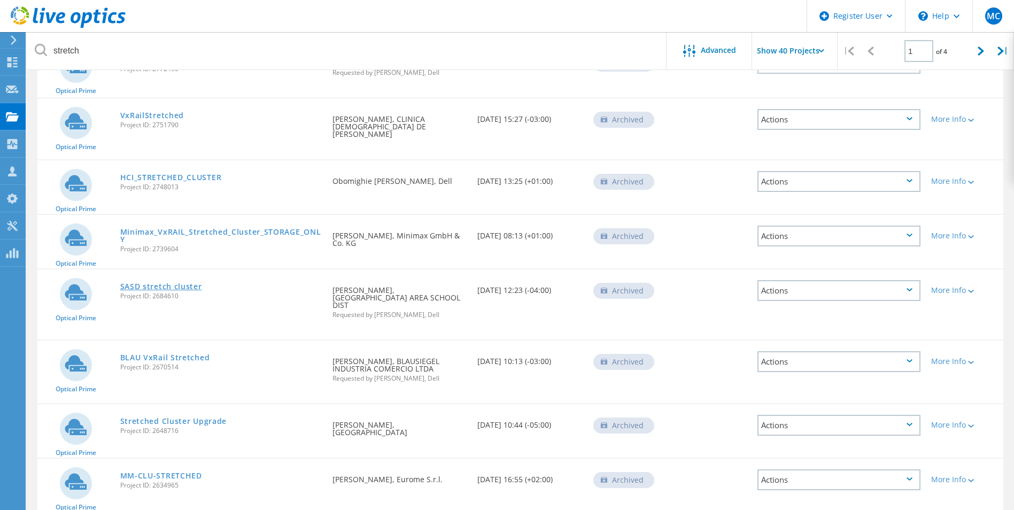
click at [176, 283] on link "SASD stretch cluster" at bounding box center [161, 286] width 82 height 7
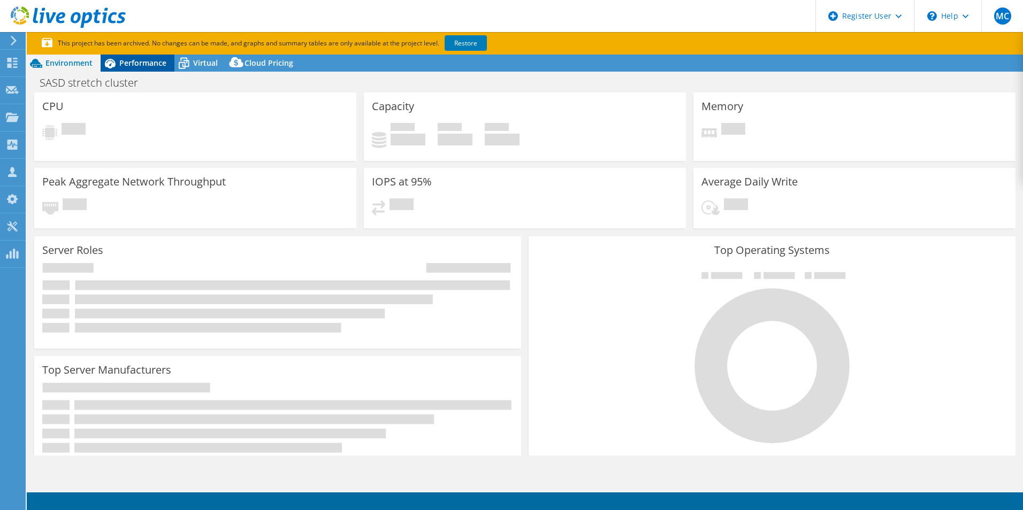
select select "USD"
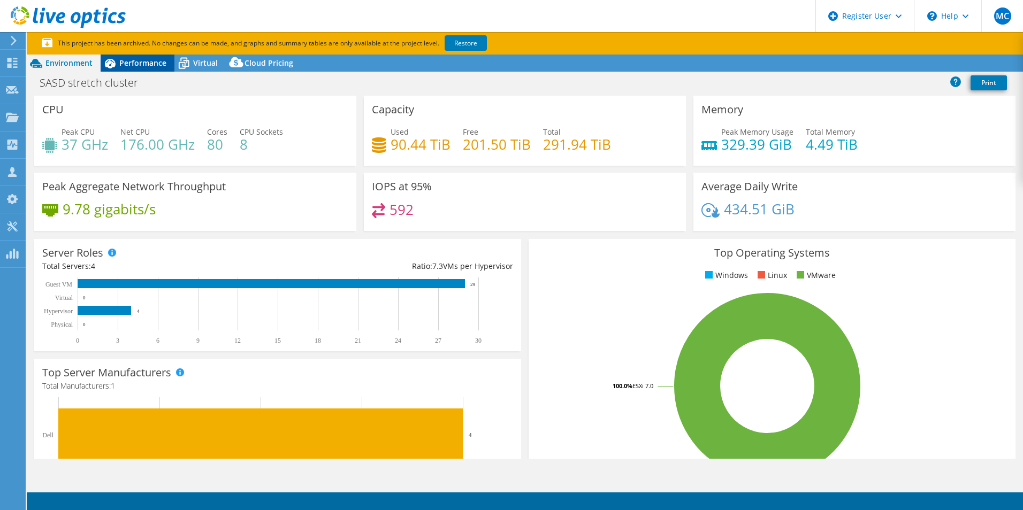
click at [133, 66] on span "Performance" at bounding box center [142, 63] width 47 height 10
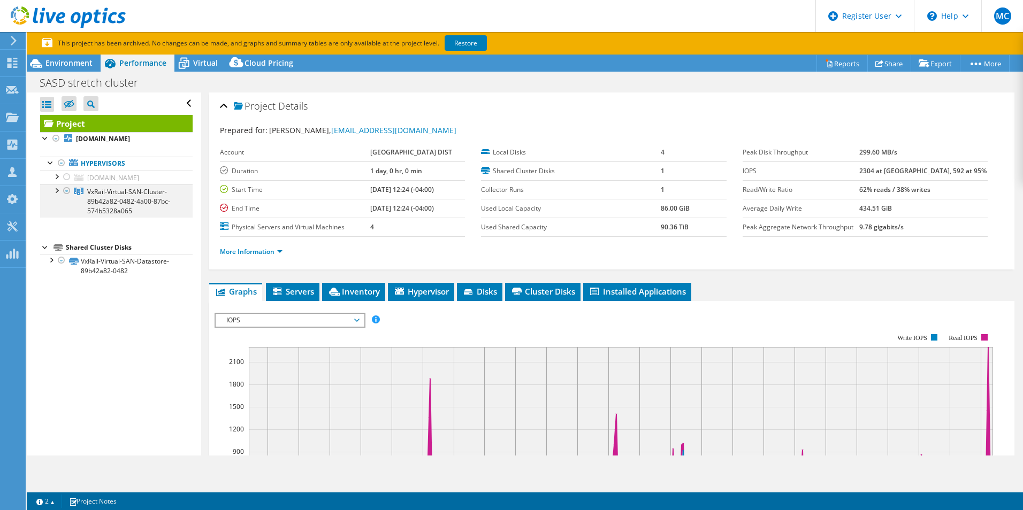
click at [57, 191] on div at bounding box center [56, 190] width 11 height 11
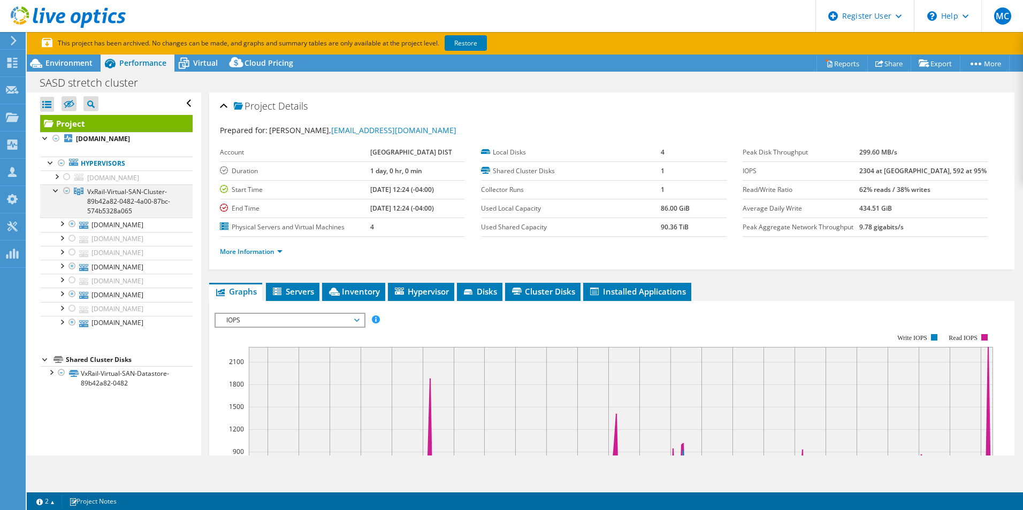
click at [57, 190] on div at bounding box center [56, 190] width 11 height 11
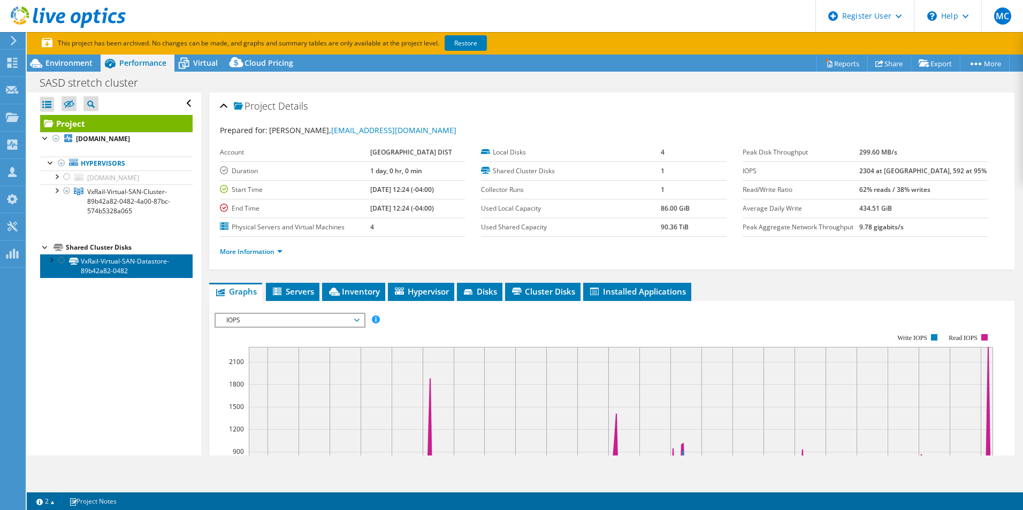
click at [112, 272] on link "VxRail-Virtual-SAN-Datastore-89b42a82-0482" at bounding box center [116, 266] width 152 height 24
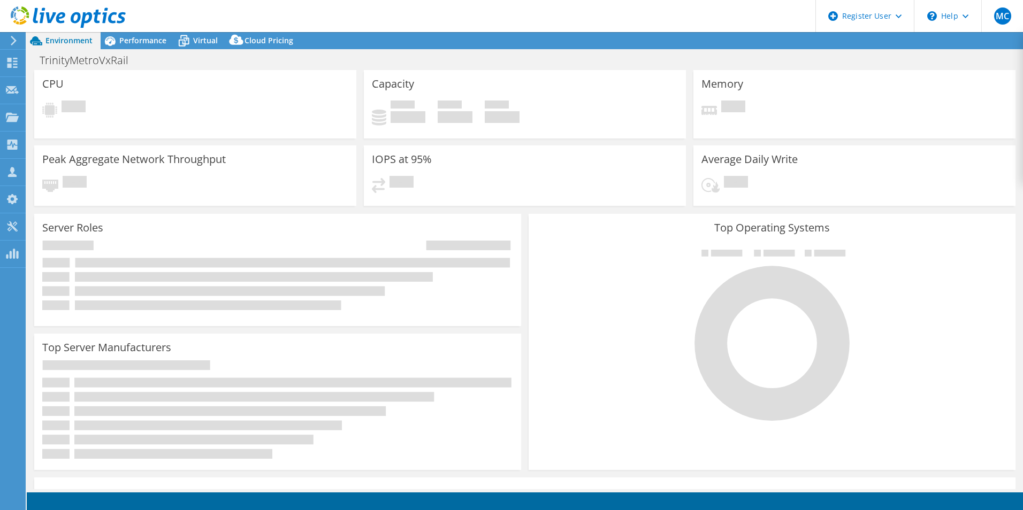
select select "USD"
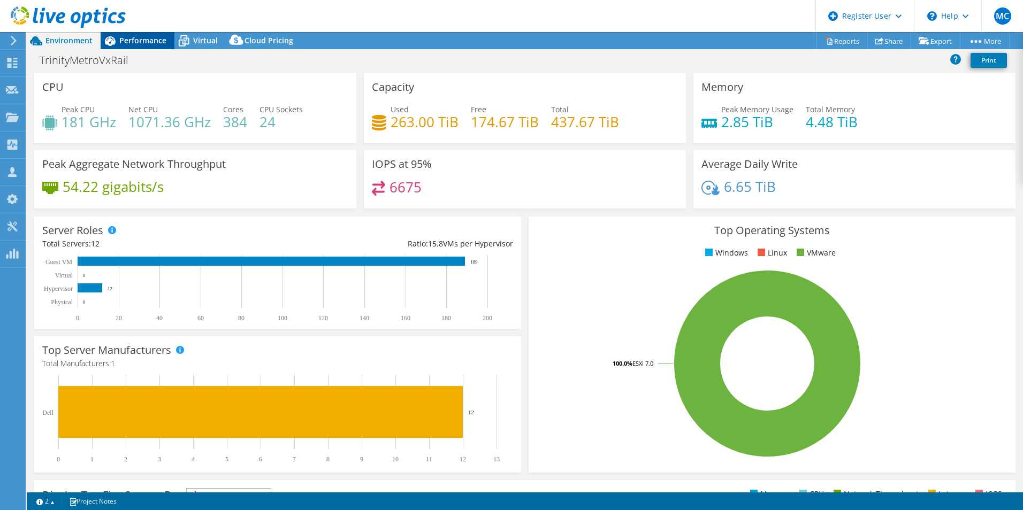
click at [132, 37] on span "Performance" at bounding box center [142, 40] width 47 height 10
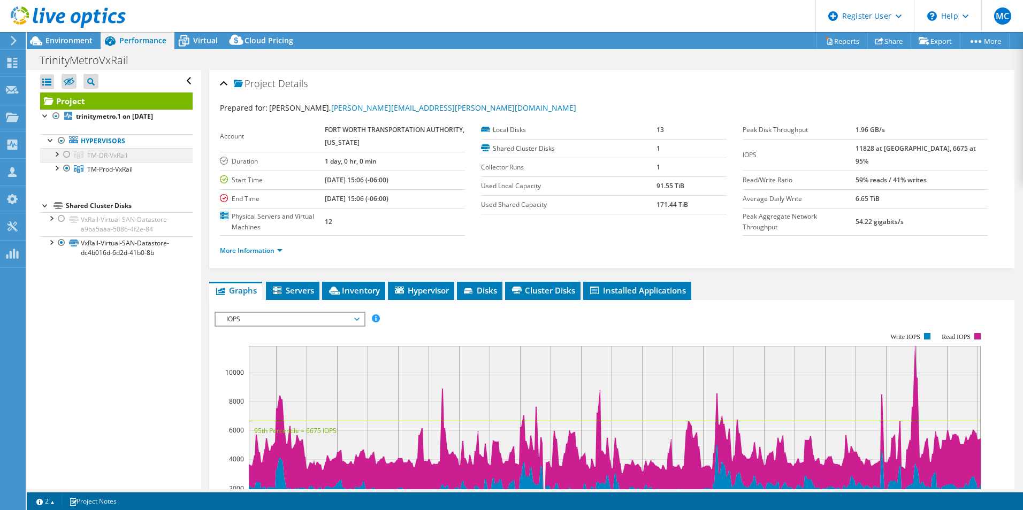
click at [62, 157] on div at bounding box center [67, 154] width 11 height 13
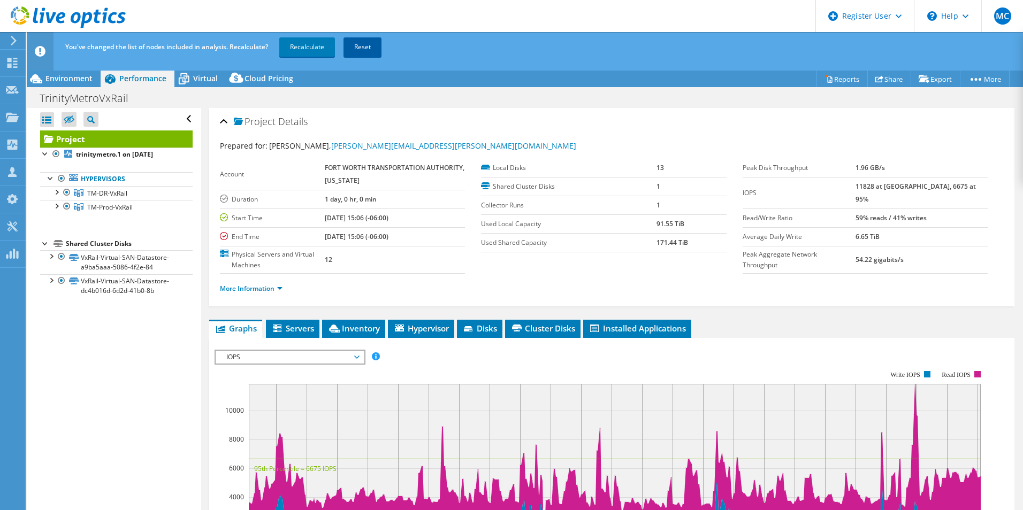
click at [360, 47] on link "Reset" at bounding box center [362, 46] width 38 height 19
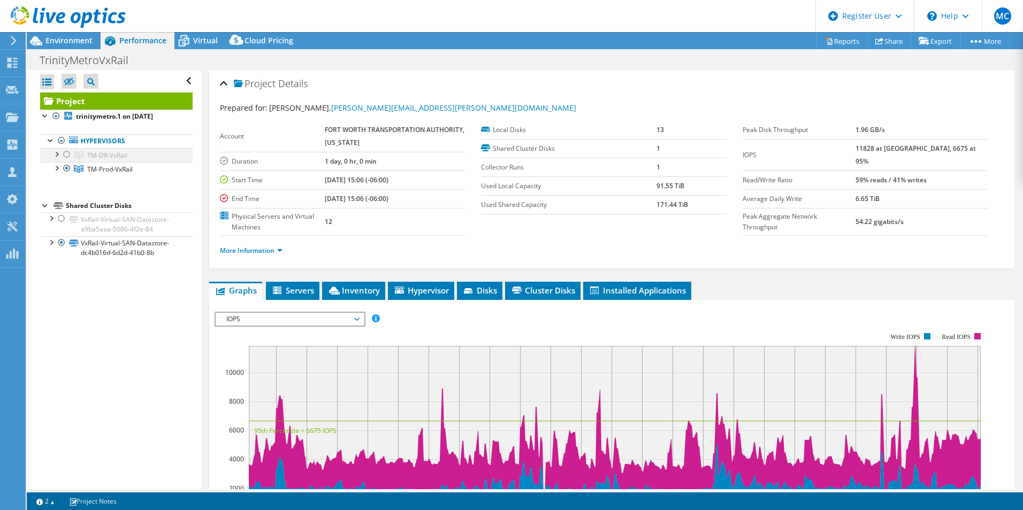
click at [60, 153] on div at bounding box center [56, 153] width 11 height 11
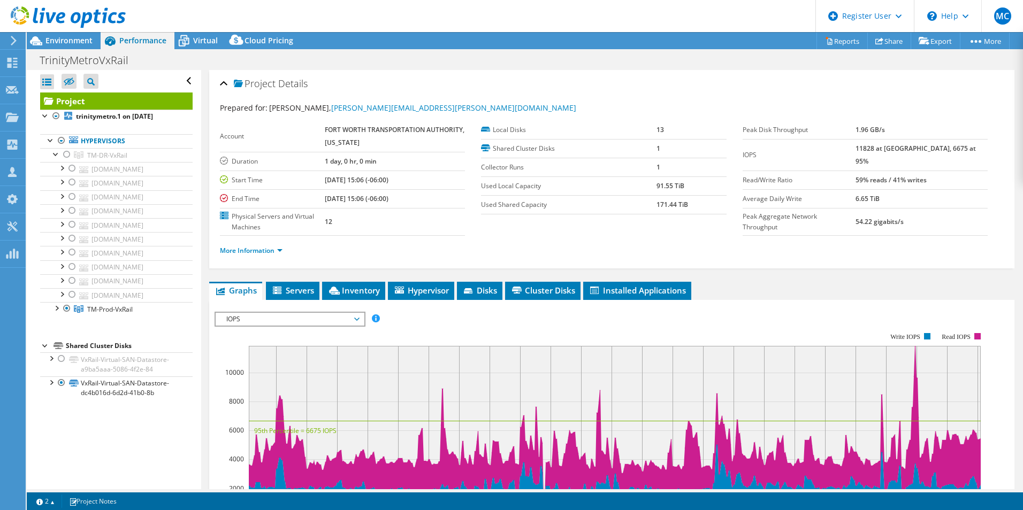
click at [273, 319] on span "IOPS" at bounding box center [289, 319] width 137 height 13
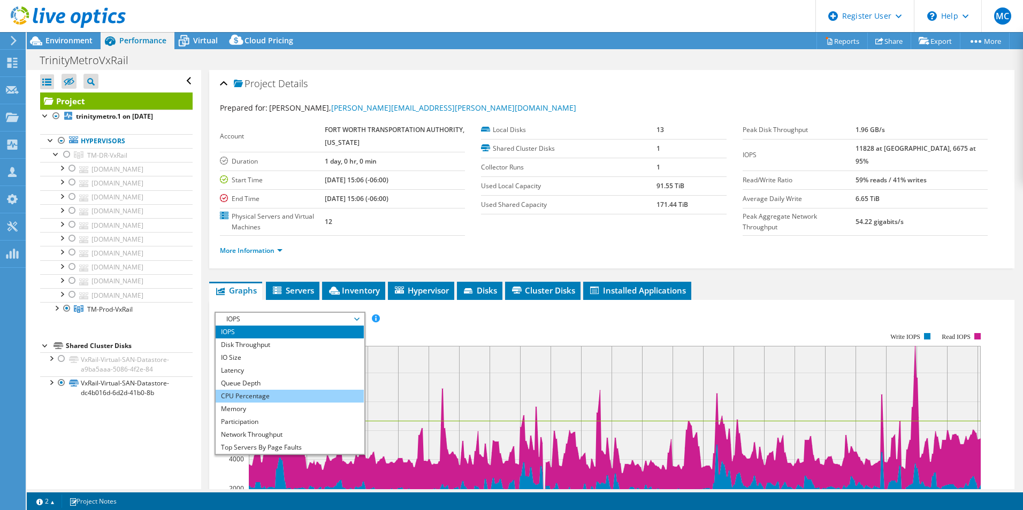
click at [253, 396] on li "CPU Percentage" at bounding box center [290, 396] width 148 height 13
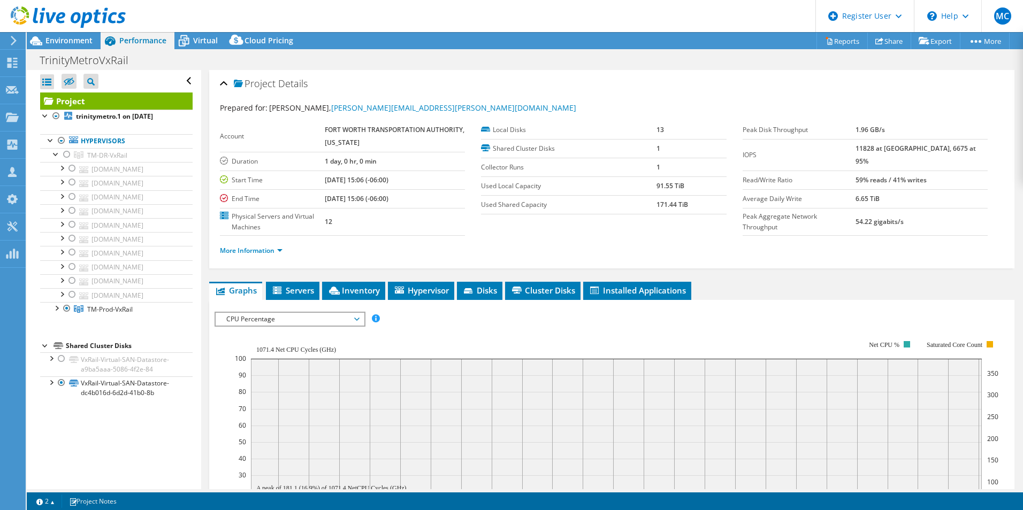
scroll to position [107, 0]
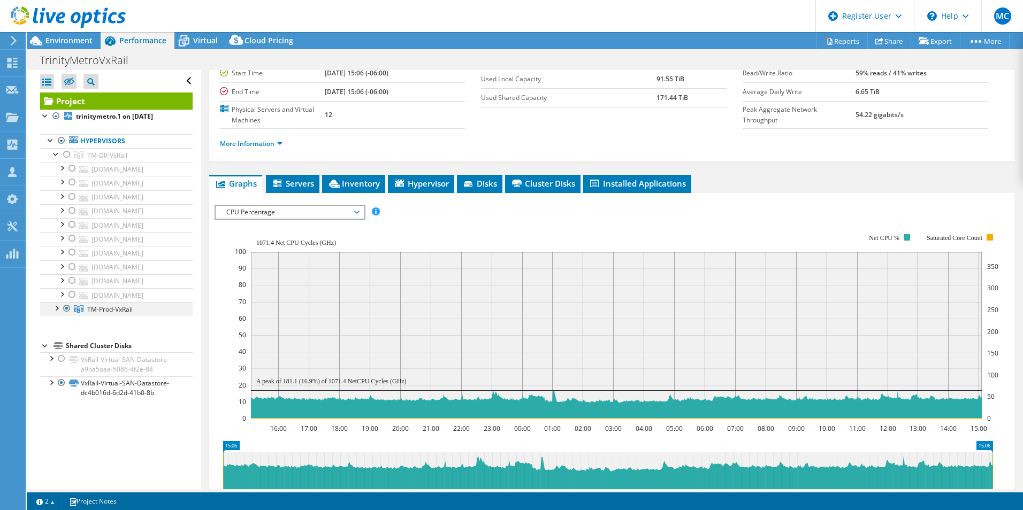
click at [53, 309] on div at bounding box center [56, 307] width 11 height 11
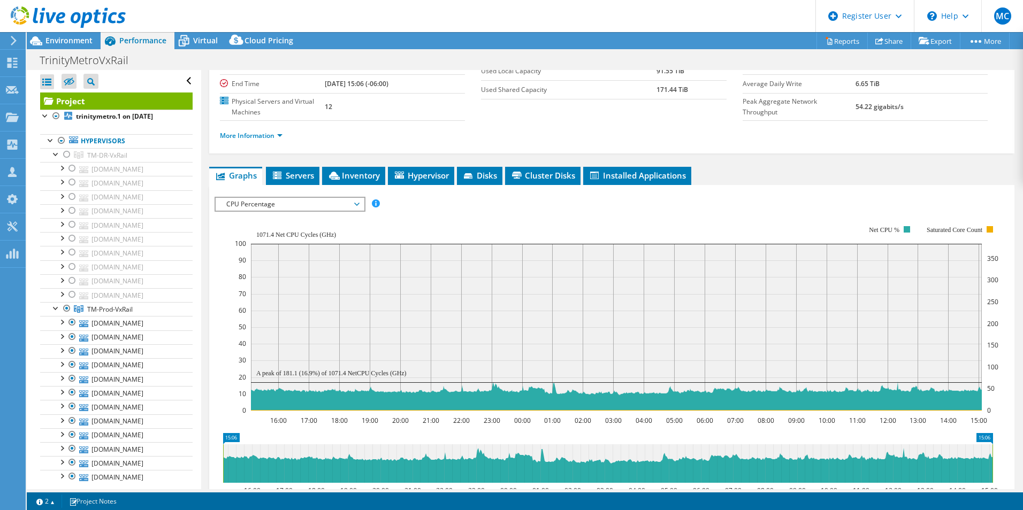
scroll to position [53, 0]
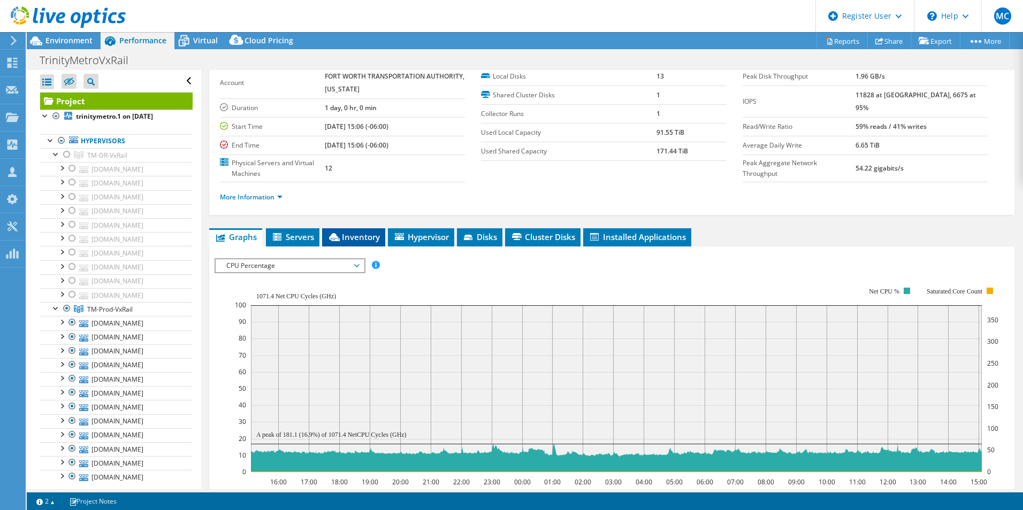
click at [367, 240] on span "Inventory" at bounding box center [353, 237] width 52 height 11
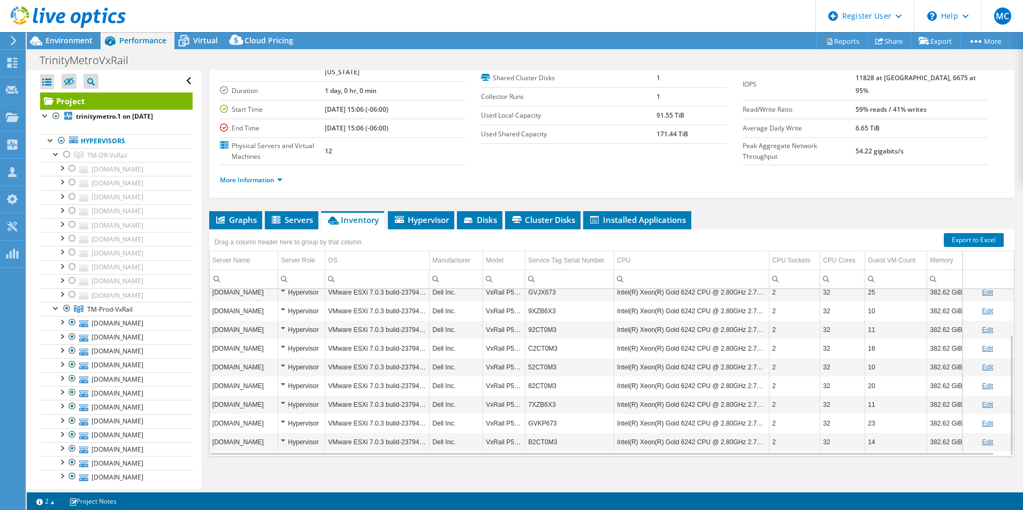
scroll to position [79, 0]
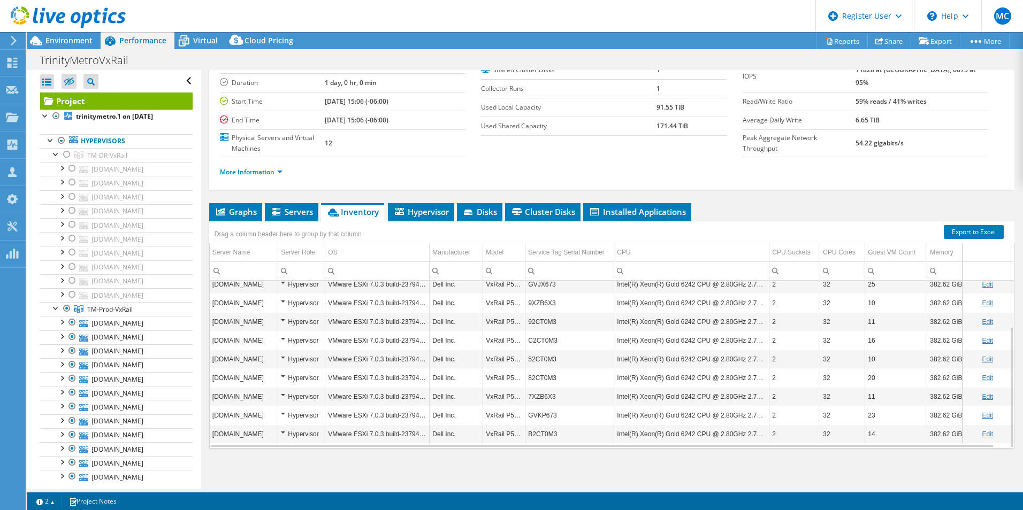
click at [1000, 353] on td "Edit" at bounding box center [987, 359] width 51 height 19
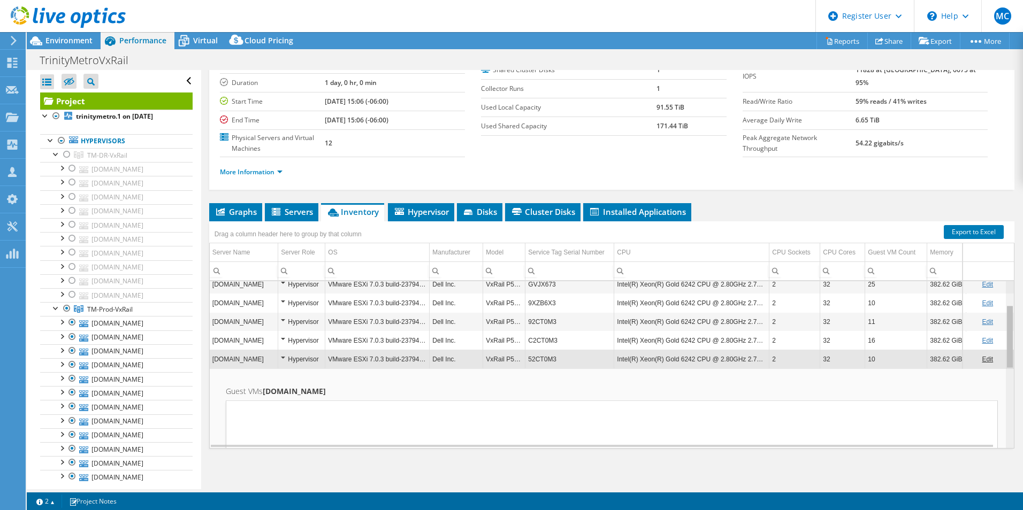
click at [1006, 349] on div "Data grid" at bounding box center [1009, 337] width 6 height 62
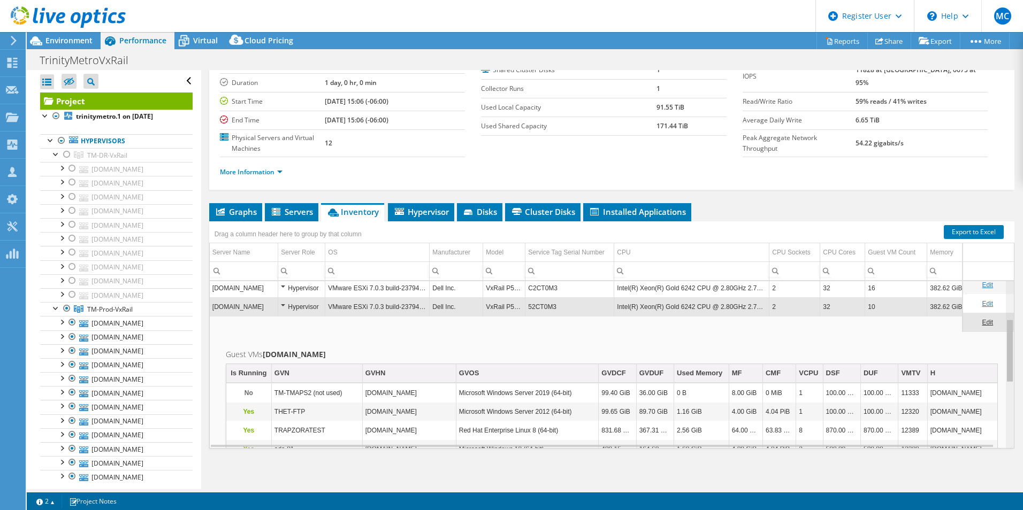
scroll to position [262, 0]
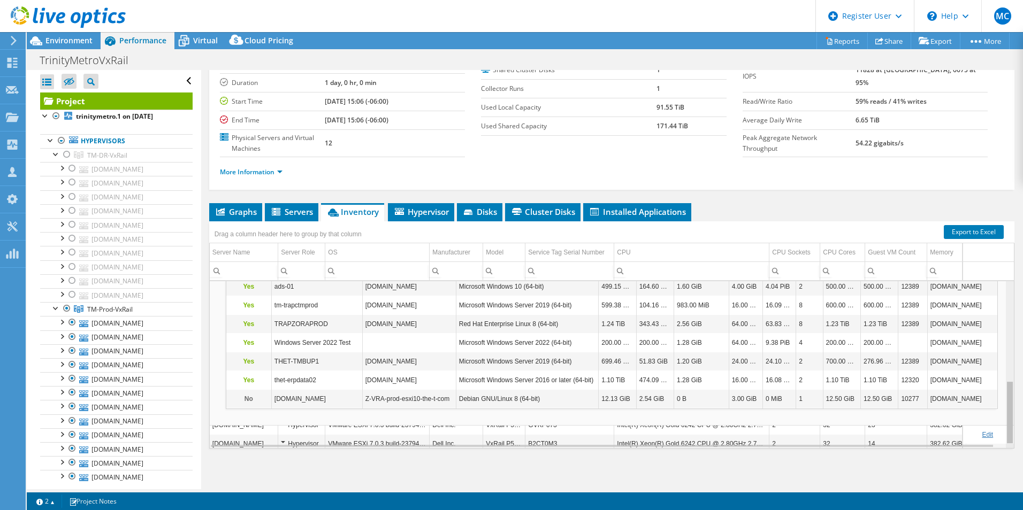
drag, startPoint x: 1002, startPoint y: 349, endPoint x: 994, endPoint y: 392, distance: 44.2
click at [1000, 393] on body "MC Dell User [PERSON_NAME] [PERSON_NAME][EMAIL_ADDRESS][PERSON_NAME][DOMAIN_NAM…" at bounding box center [511, 255] width 1023 height 510
drag, startPoint x: 994, startPoint y: 392, endPoint x: 1004, endPoint y: 367, distance: 27.3
click at [1004, 367] on div "[DOMAIN_NAME] Hypervisor VMware ESXi 7.0.3 build-23794027 Dell Inc. VxRail P570…" at bounding box center [611, 365] width 805 height 168
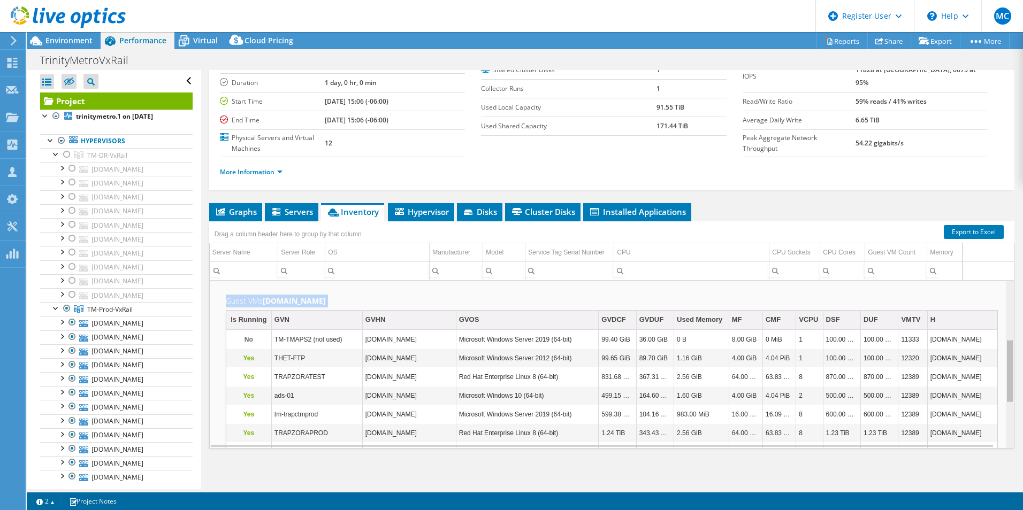
click at [1005, 371] on div "Data grid" at bounding box center [1009, 364] width 8 height 167
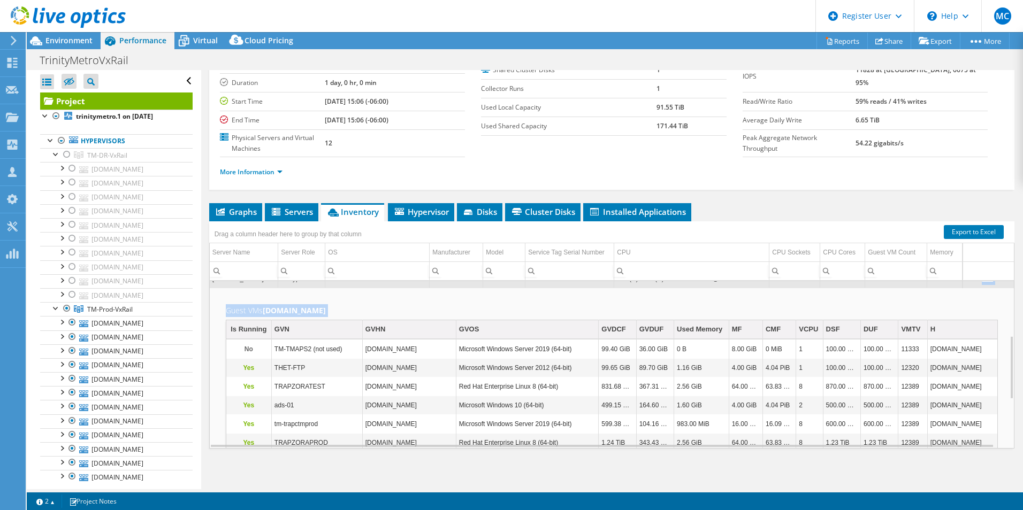
scroll to position [15, 0]
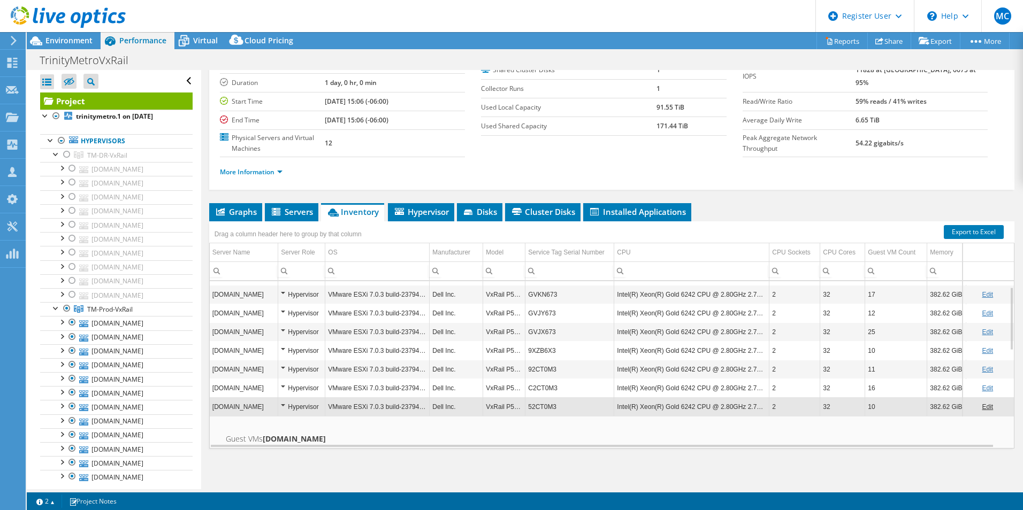
click at [285, 410] on div "Hypervisor" at bounding box center [301, 407] width 41 height 13
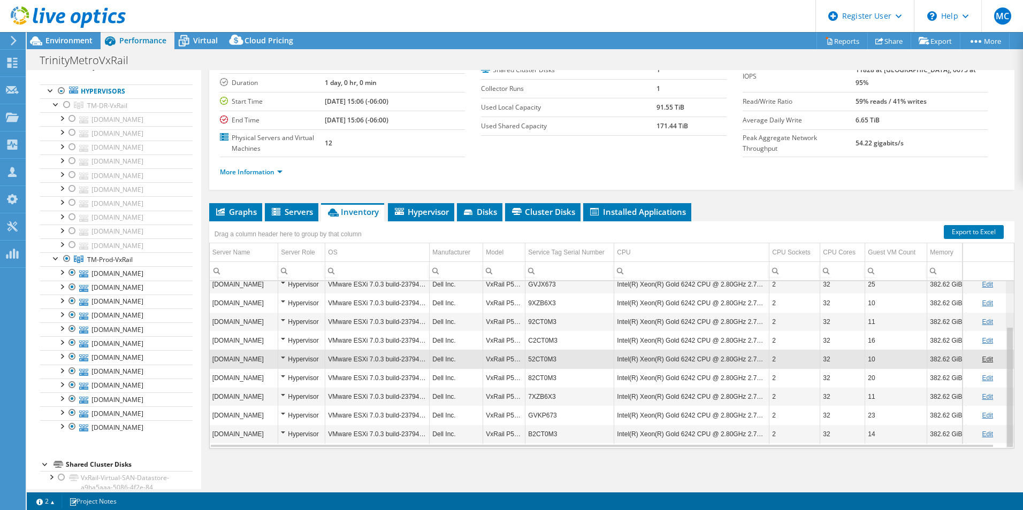
scroll to position [0, 0]
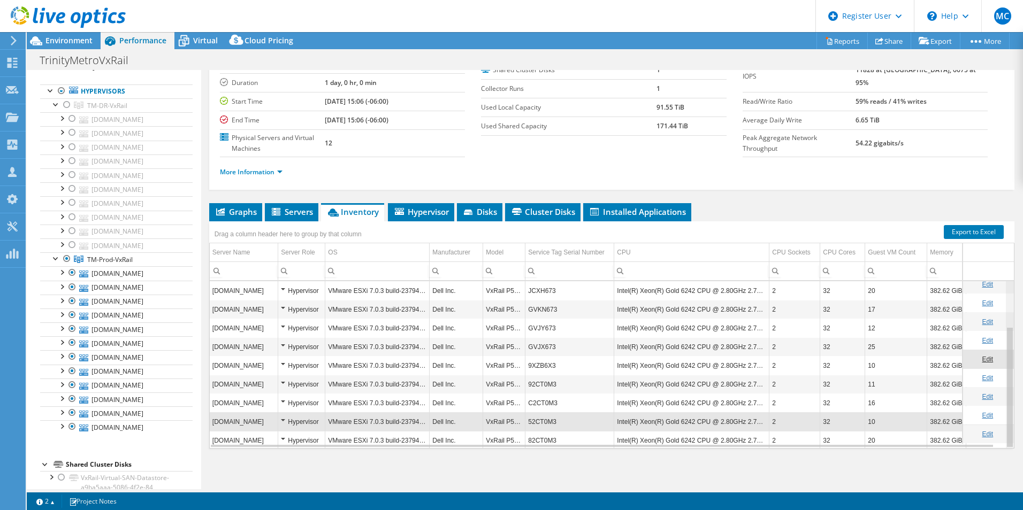
click at [1005, 324] on div "Data grid" at bounding box center [1009, 364] width 8 height 167
click at [1006, 326] on body "MC Dell User [PERSON_NAME] [PERSON_NAME][EMAIL_ADDRESS][PERSON_NAME][DOMAIN_NAM…" at bounding box center [511, 255] width 1023 height 510
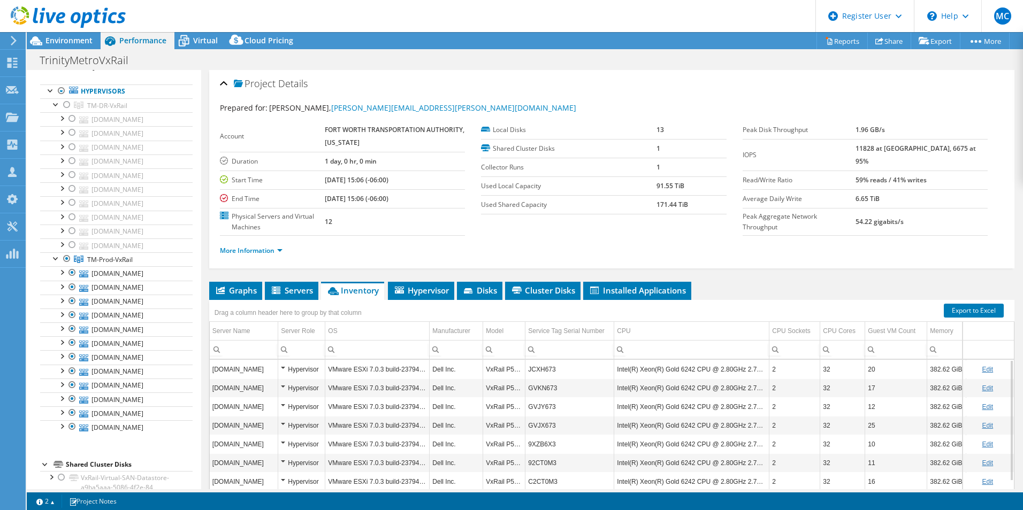
scroll to position [79, 0]
